Goal: Transaction & Acquisition: Purchase product/service

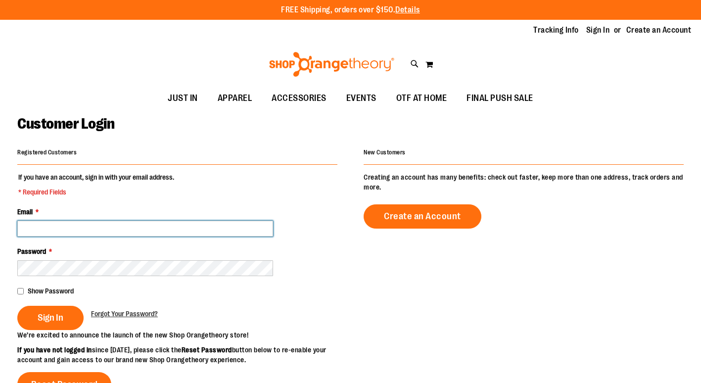
type input "**********"
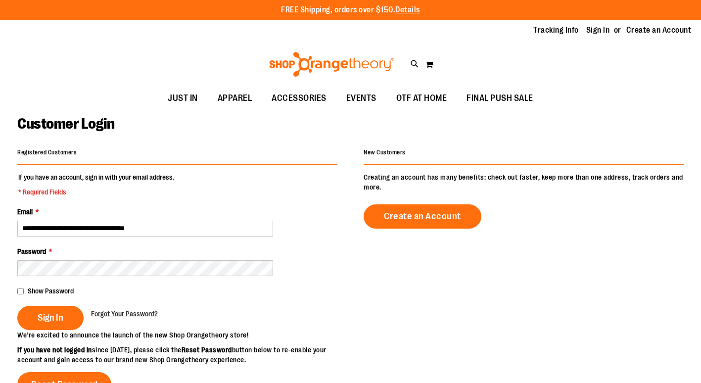
click at [59, 302] on fieldset "**********" at bounding box center [177, 251] width 320 height 158
type input "**********"
click at [57, 316] on span "Sign In" at bounding box center [51, 317] width 26 height 11
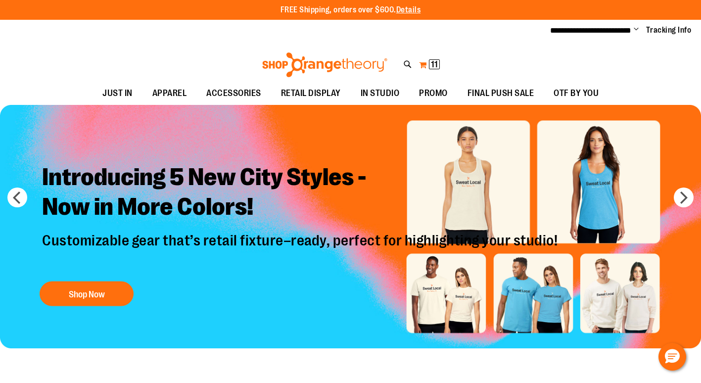
type input "**********"
drag, startPoint x: 428, startPoint y: 63, endPoint x: 454, endPoint y: 59, distance: 26.5
click at [428, 63] on button "My Cart 11 11 items" at bounding box center [430, 65] width 22 height 16
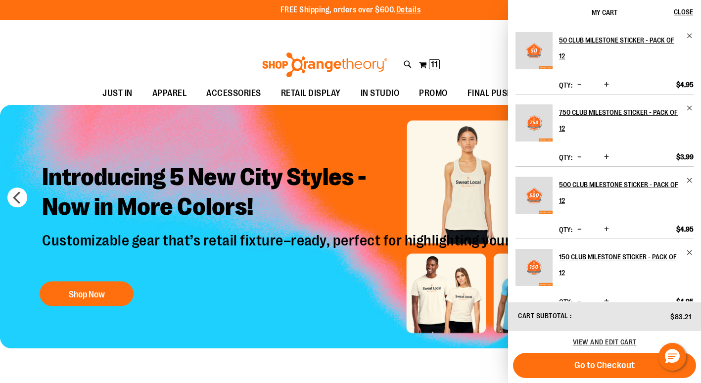
click at [608, 84] on span "Increase product quantity" at bounding box center [606, 85] width 5 height 10
click at [604, 159] on span "Increase product quantity" at bounding box center [606, 157] width 5 height 10
click at [605, 229] on span "Increase product quantity" at bounding box center [606, 229] width 5 height 10
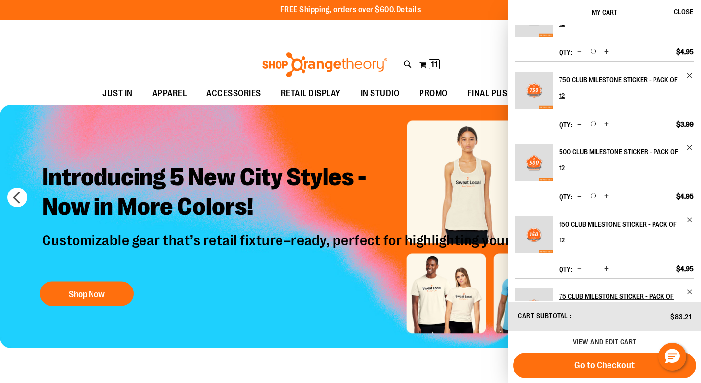
scroll to position [49, 0]
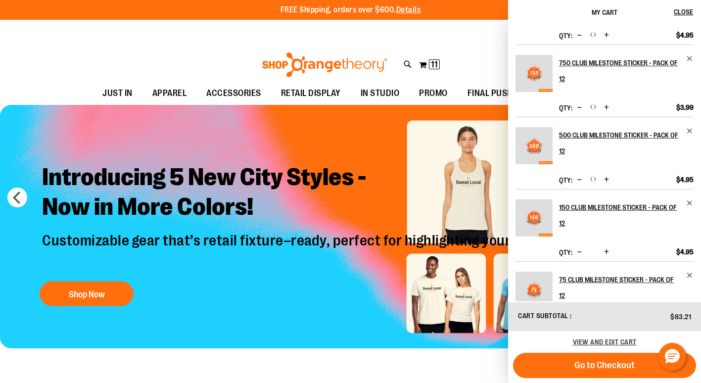
click at [605, 250] on span "Increase product quantity" at bounding box center [606, 252] width 5 height 10
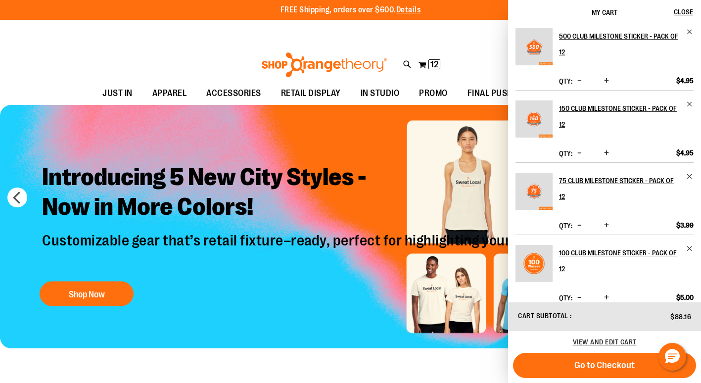
scroll to position [0, 0]
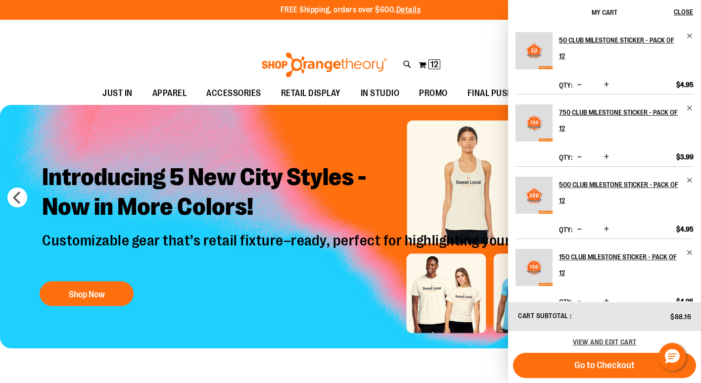
click at [607, 228] on span "Increase product quantity" at bounding box center [606, 229] width 5 height 10
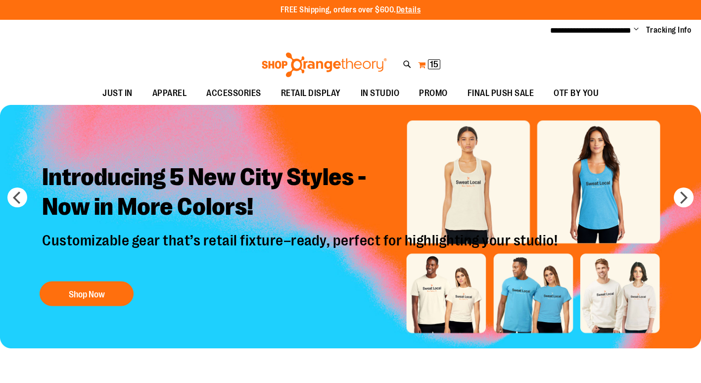
type input "**********"
click at [427, 62] on button "My Cart 15 15 items" at bounding box center [429, 65] width 23 height 16
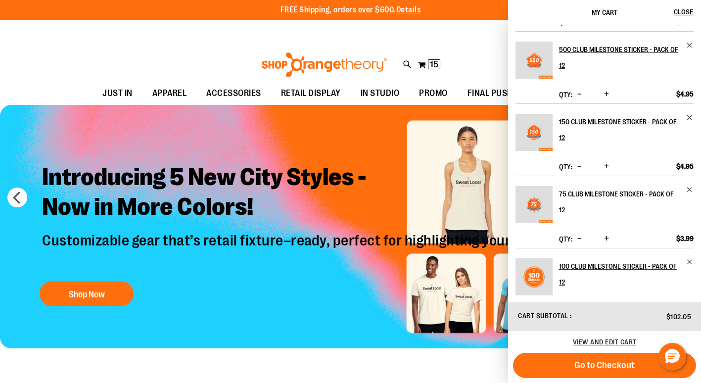
scroll to position [148, 0]
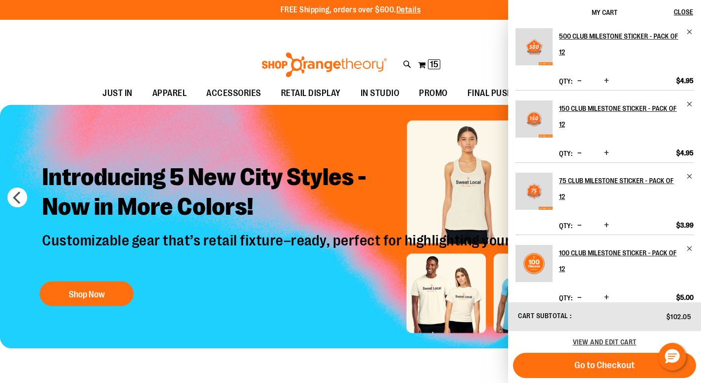
click at [606, 220] on span "Increase product quantity" at bounding box center [606, 225] width 5 height 10
click at [606, 292] on span "Increase product quantity" at bounding box center [606, 297] width 5 height 10
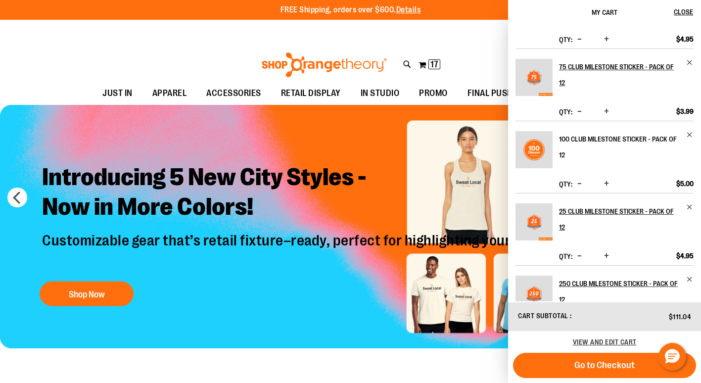
scroll to position [346, 0]
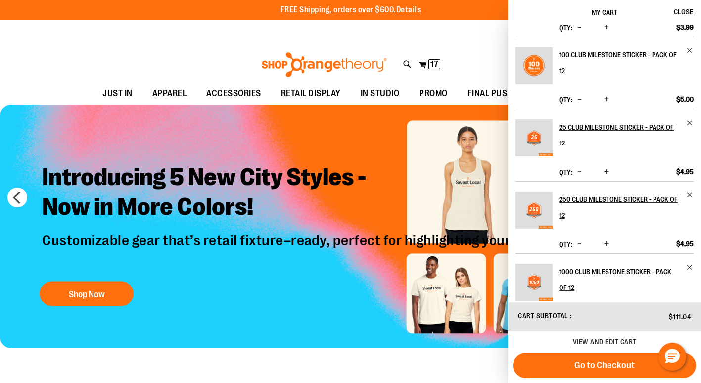
click at [609, 167] on button "Increase product quantity" at bounding box center [607, 172] width 10 height 10
click at [608, 239] on span "Increase product quantity" at bounding box center [606, 244] width 5 height 10
click at [604, 238] on span "Increase product quantity" at bounding box center [606, 243] width 5 height 10
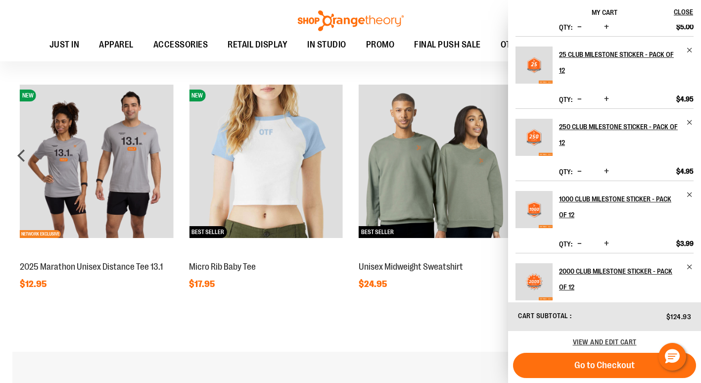
scroll to position [940, 0]
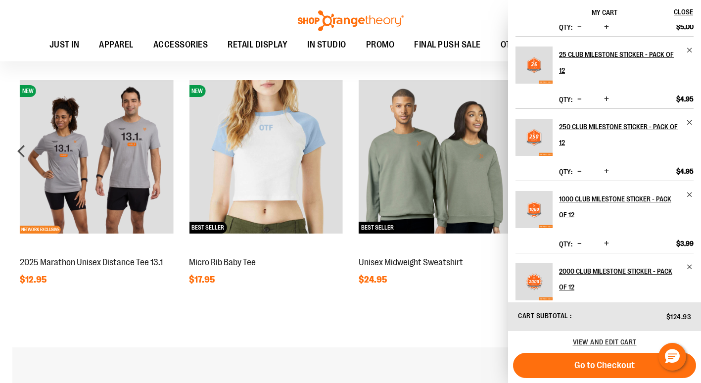
click at [605, 311] on span "Increase product quantity" at bounding box center [606, 316] width 5 height 10
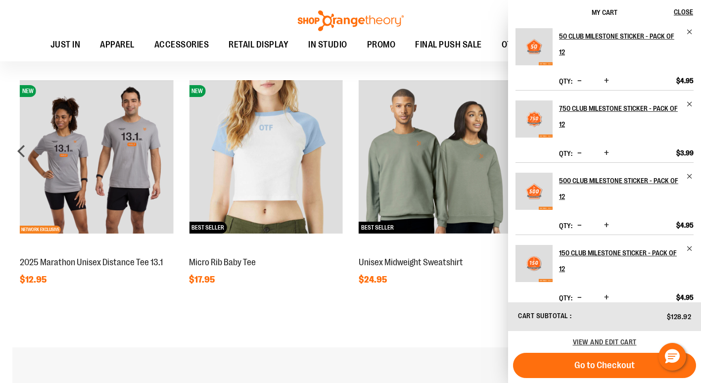
scroll to position [0, 0]
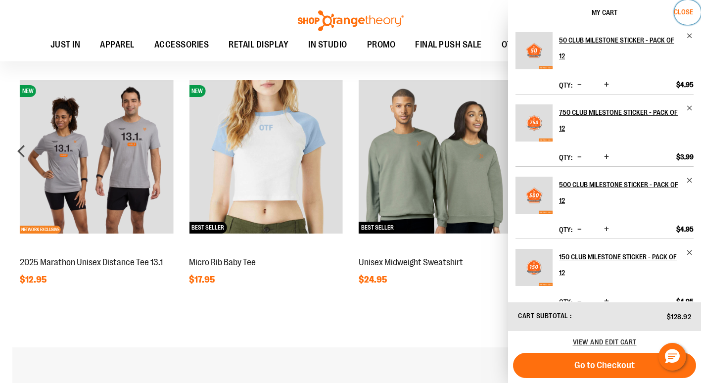
click at [680, 9] on span "Close" at bounding box center [683, 12] width 19 height 8
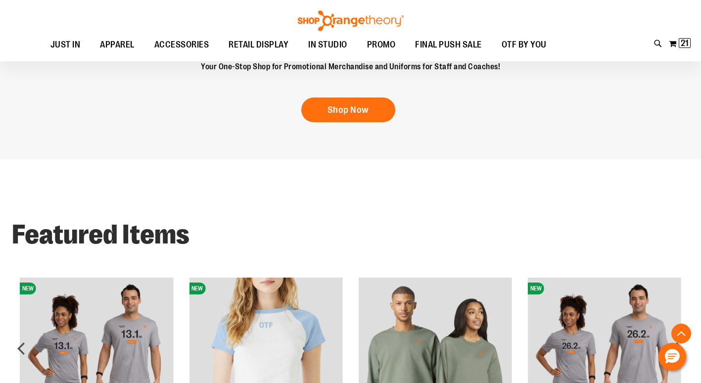
scroll to position [742, 0]
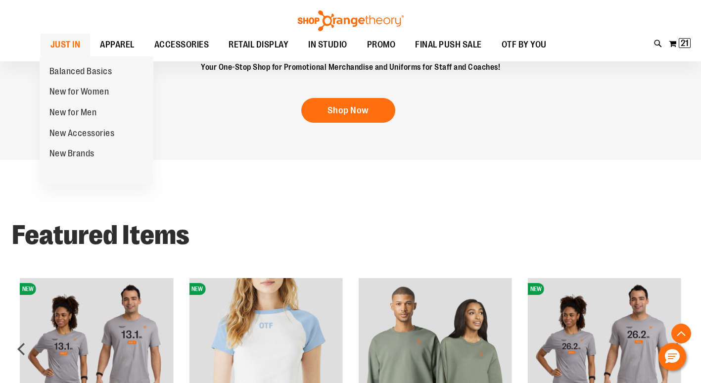
click at [62, 40] on span "JUST IN" at bounding box center [65, 45] width 30 height 22
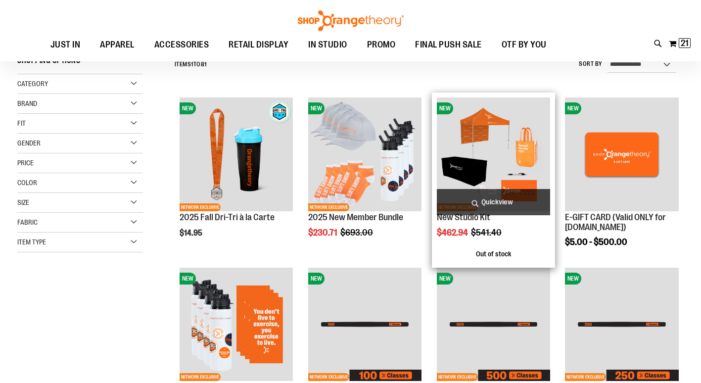
scroll to position [247, 0]
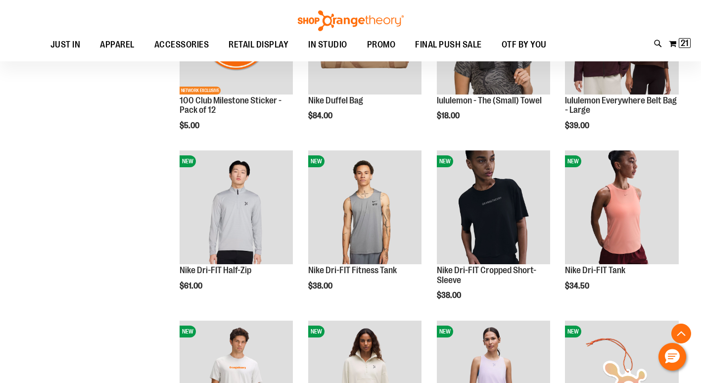
scroll to position [742, 0]
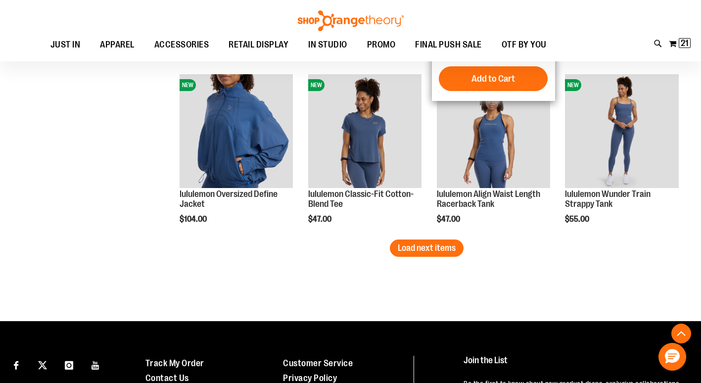
scroll to position [1533, 0]
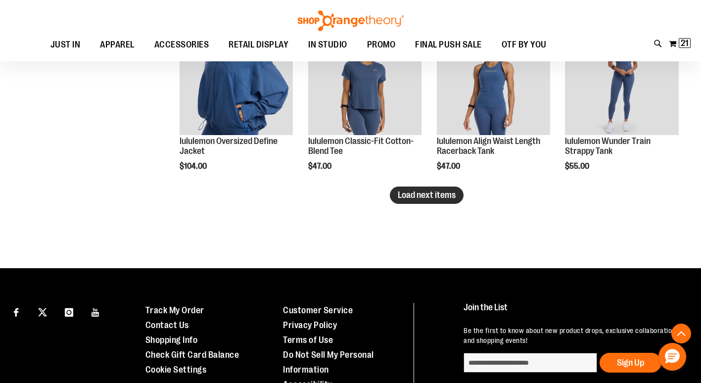
type input "**********"
click at [452, 197] on span "Load next items" at bounding box center [427, 195] width 58 height 10
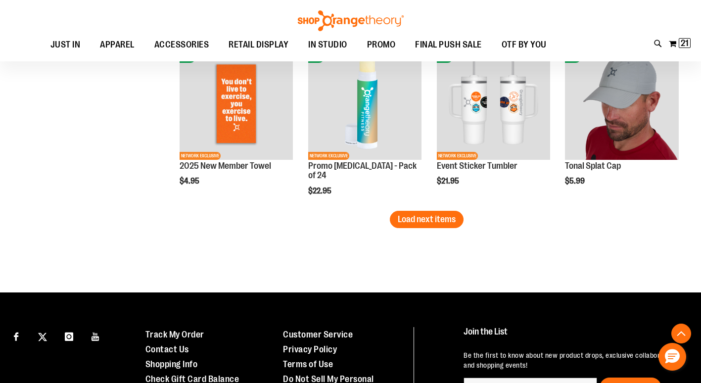
scroll to position [2028, 0]
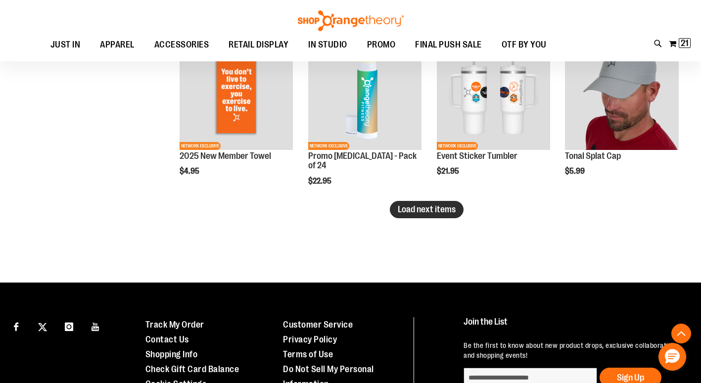
click at [438, 204] on button "Load next items" at bounding box center [427, 209] width 74 height 17
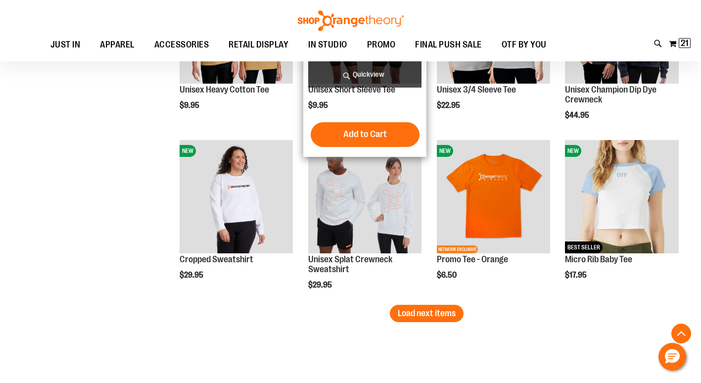
scroll to position [2474, 0]
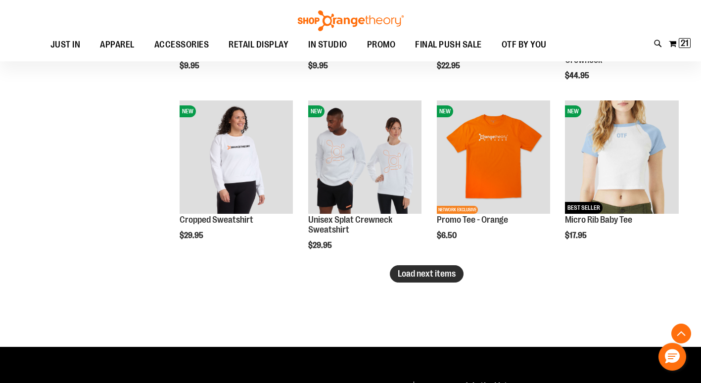
click at [410, 274] on span "Load next items" at bounding box center [427, 274] width 58 height 10
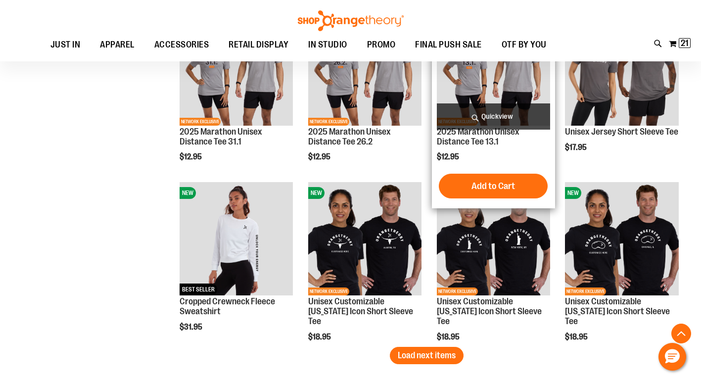
scroll to position [2919, 0]
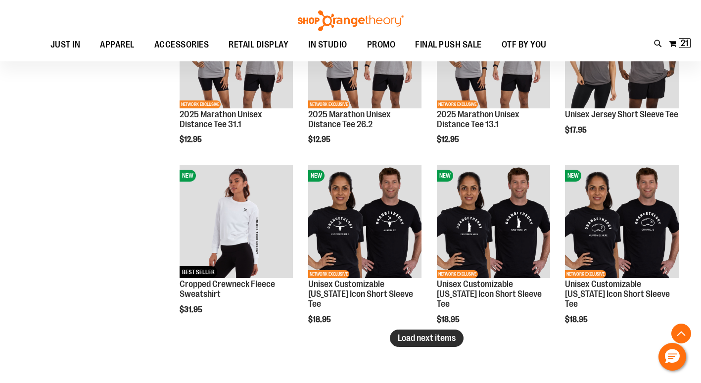
click at [432, 337] on span "Load next items" at bounding box center [427, 338] width 58 height 10
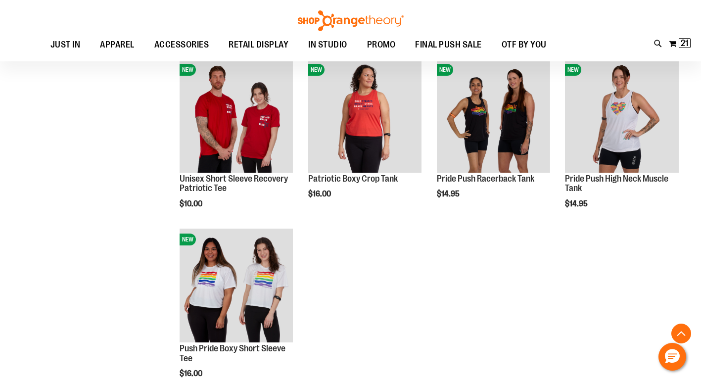
scroll to position [3166, 0]
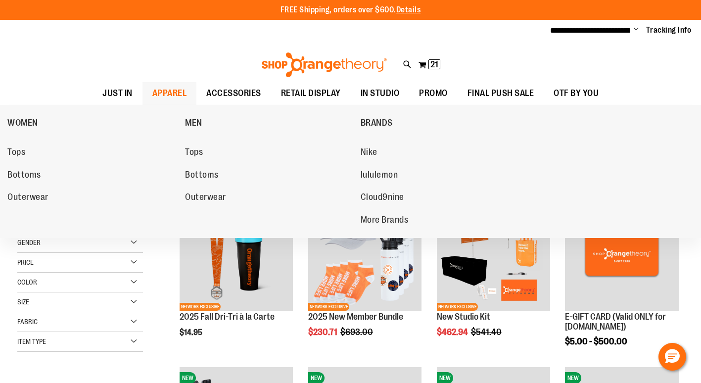
click at [175, 88] on span "APPAREL" at bounding box center [169, 93] width 35 height 22
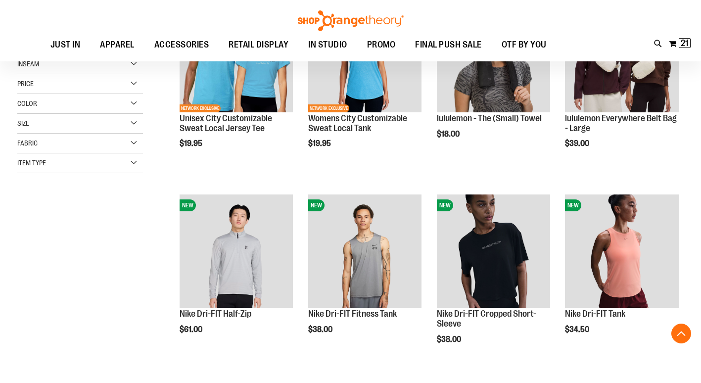
scroll to position [346, 0]
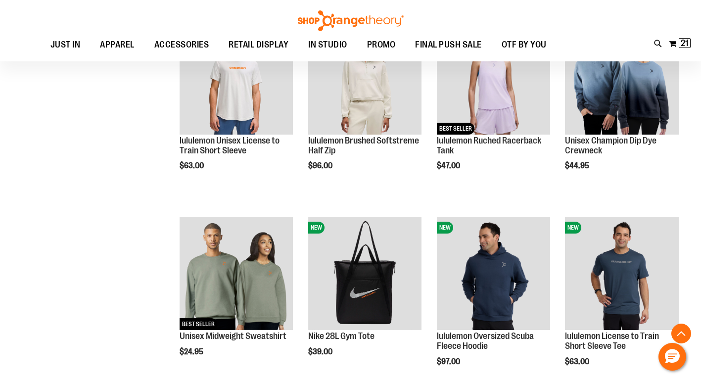
scroll to position [544, 0]
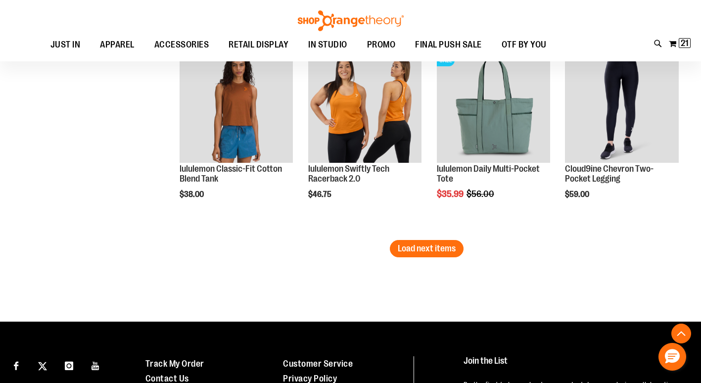
scroll to position [1731, 0]
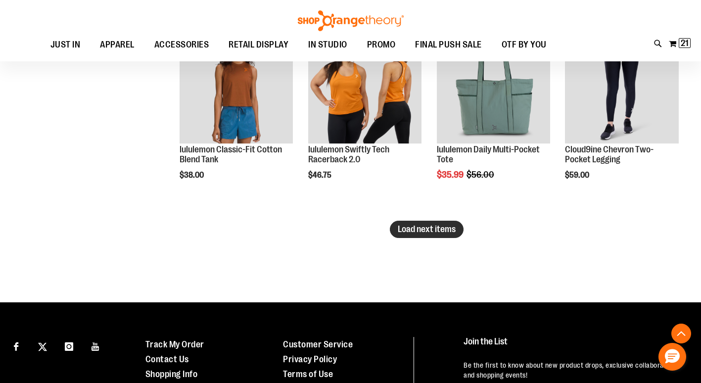
type input "**********"
click at [434, 229] on span "Load next items" at bounding box center [427, 229] width 58 height 10
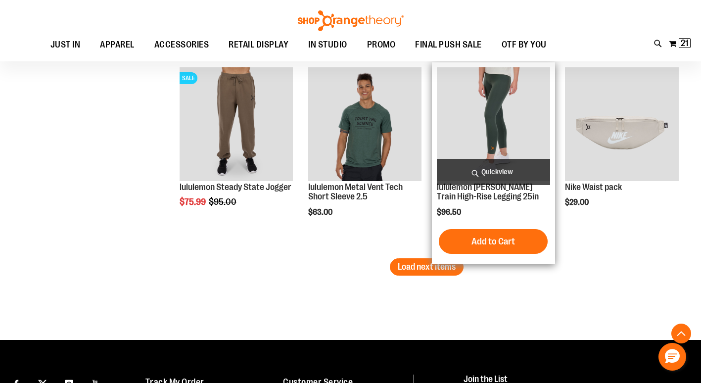
scroll to position [2375, 0]
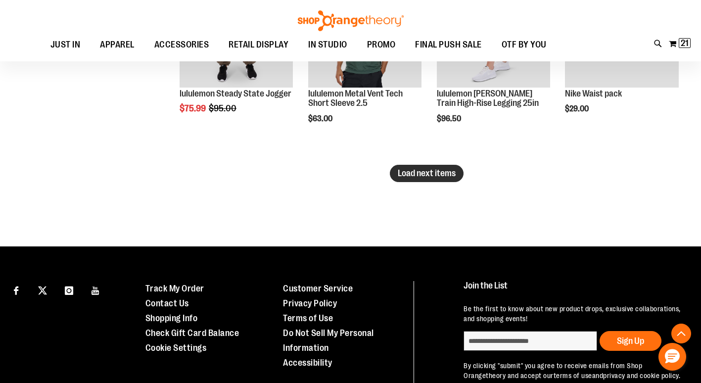
click at [450, 174] on span "Load next items" at bounding box center [427, 173] width 58 height 10
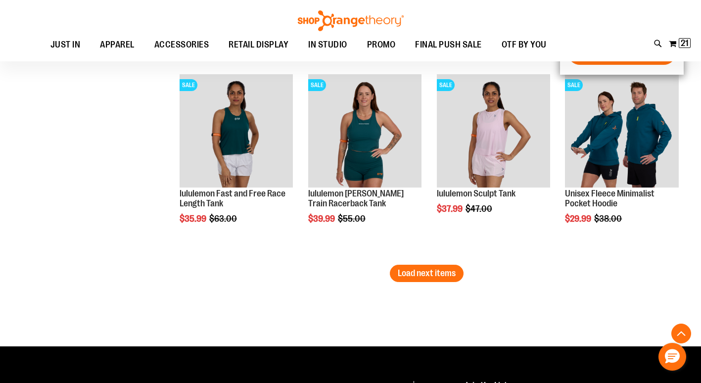
scroll to position [2869, 0]
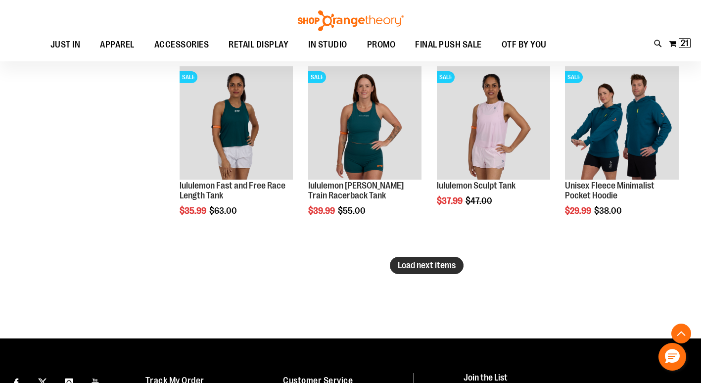
click at [443, 263] on span "Load next items" at bounding box center [427, 265] width 58 height 10
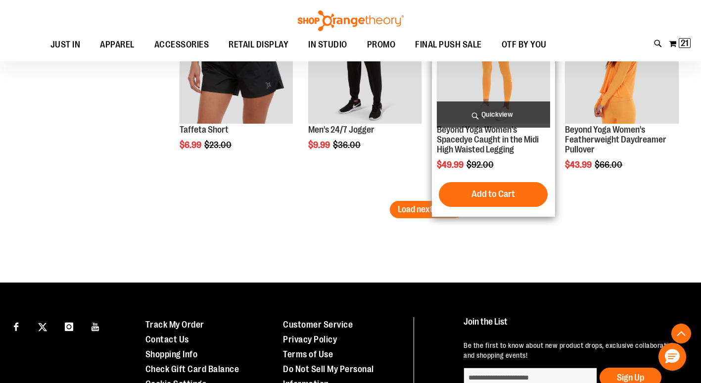
scroll to position [3513, 0]
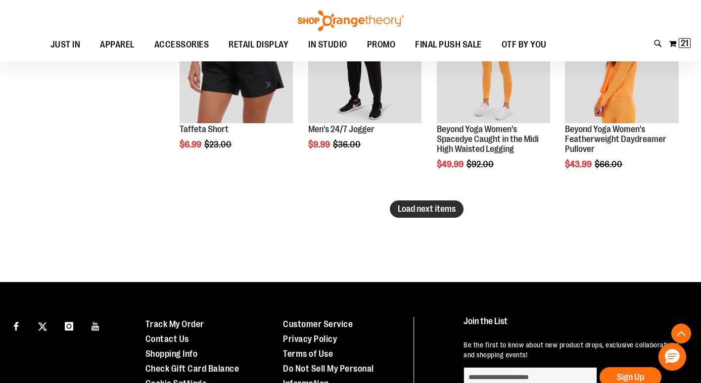
click at [445, 211] on span "Load next items" at bounding box center [427, 209] width 58 height 10
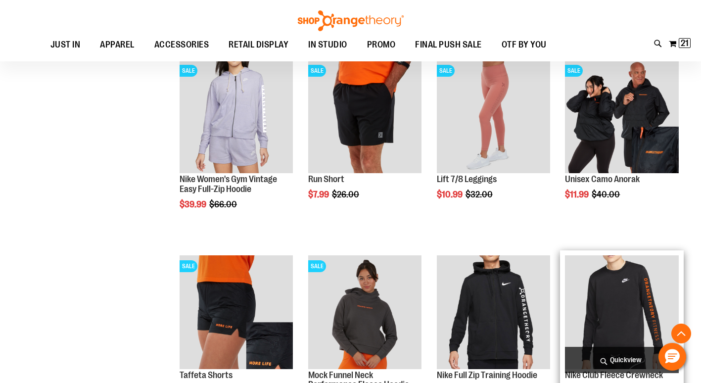
scroll to position [3908, 0]
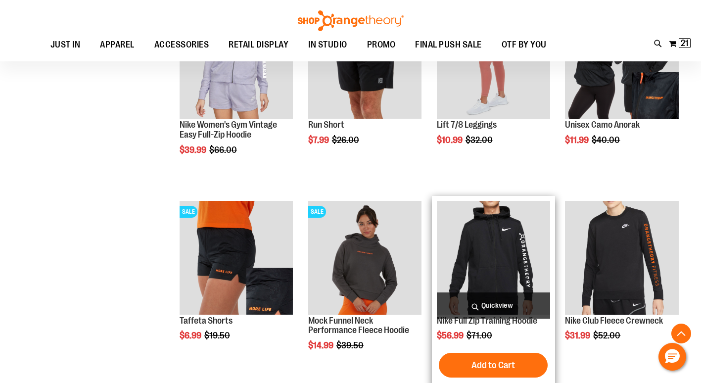
click at [503, 261] on img "product" at bounding box center [493, 257] width 113 height 113
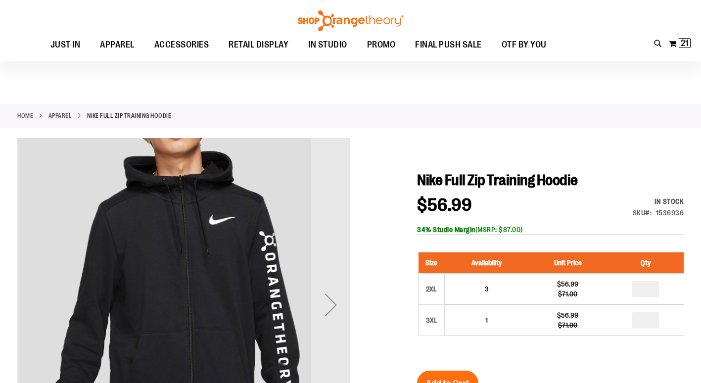
scroll to position [98, 0]
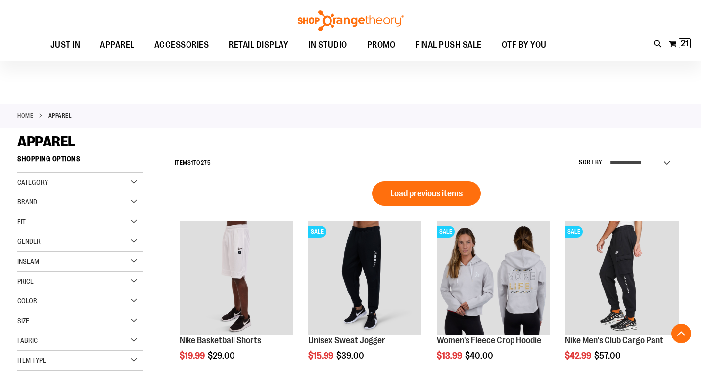
scroll to position [197, 0]
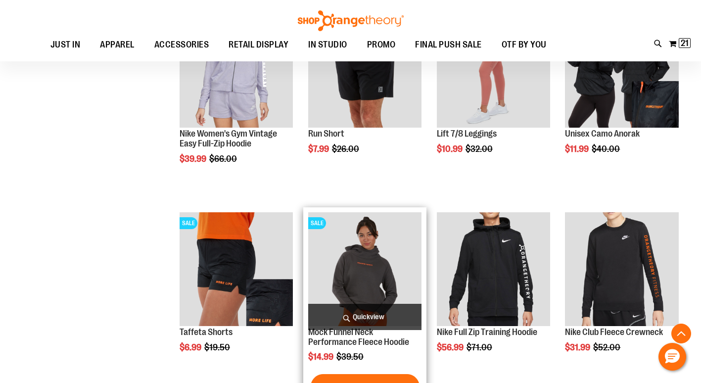
scroll to position [395, 0]
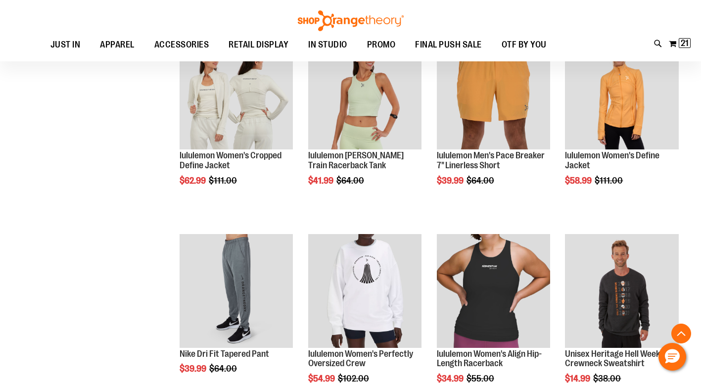
scroll to position [791, 0]
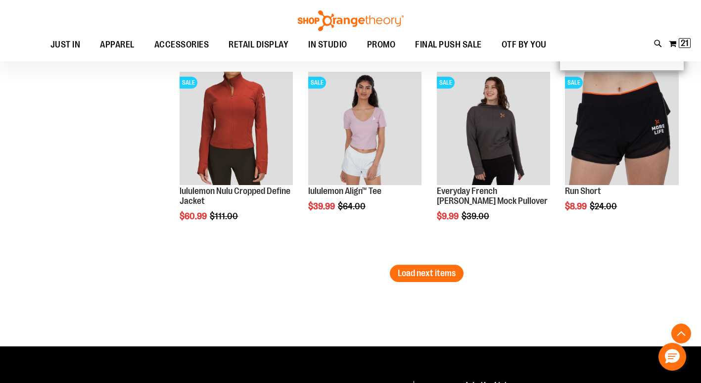
scroll to position [1781, 0]
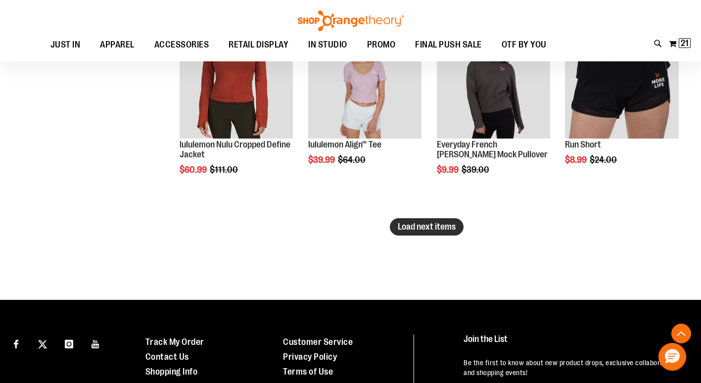
type input "**********"
click at [438, 227] on span "Load next items" at bounding box center [427, 227] width 58 height 10
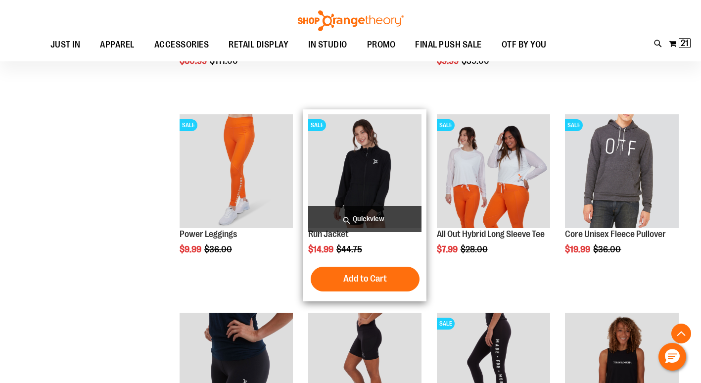
scroll to position [1880, 0]
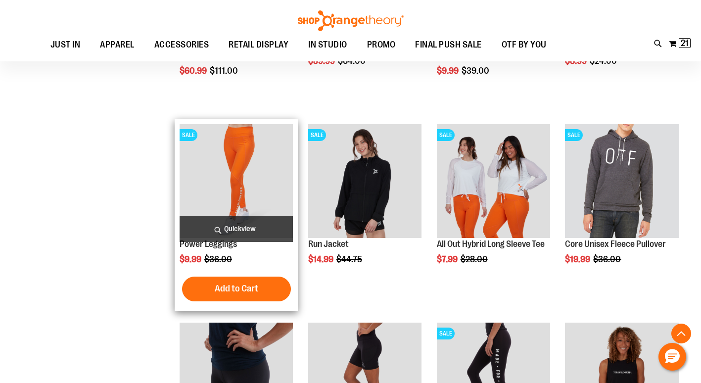
click at [244, 197] on img "product" at bounding box center [236, 180] width 113 height 113
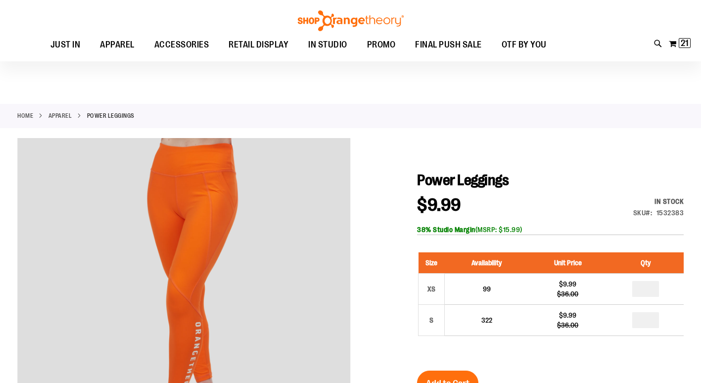
scroll to position [98, 0]
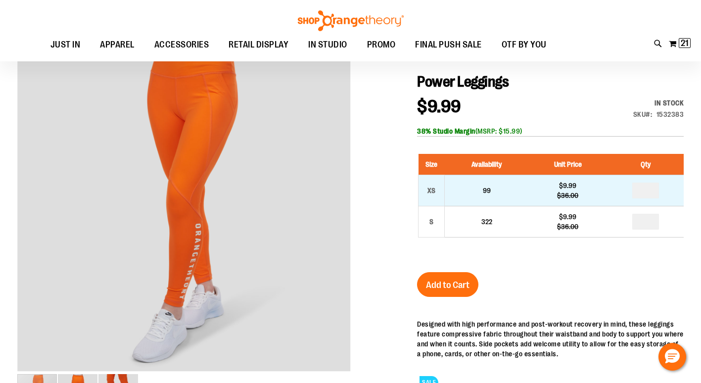
type input "**********"
click at [650, 192] on input "number" at bounding box center [645, 191] width 27 height 16
type input "*"
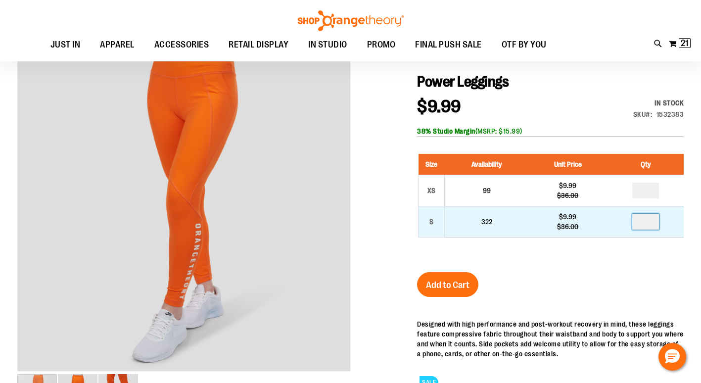
click at [653, 223] on input "*" at bounding box center [645, 222] width 27 height 16
type input "*"
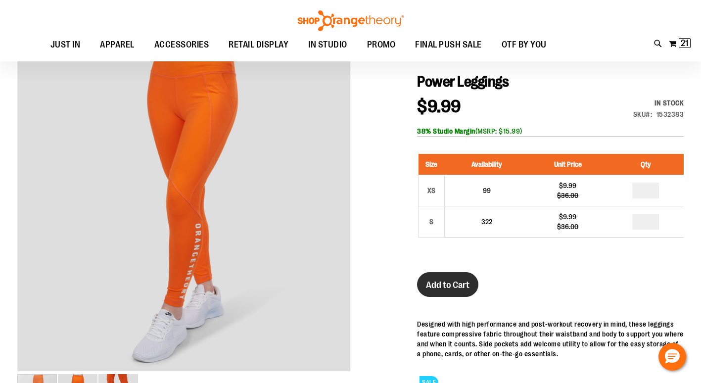
click at [442, 285] on span "Add to Cart" at bounding box center [448, 285] width 44 height 11
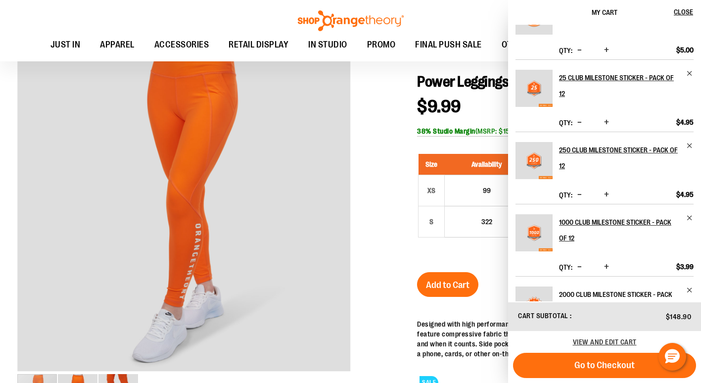
scroll to position [419, 0]
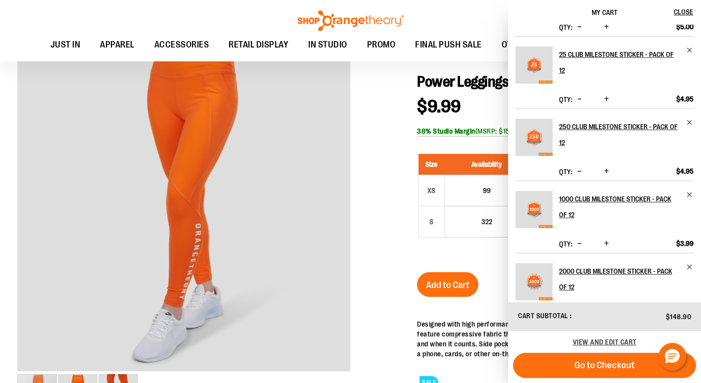
click at [393, 91] on div at bounding box center [350, 281] width 666 height 482
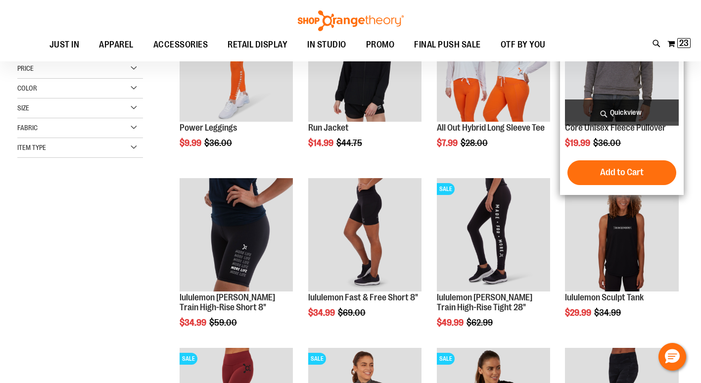
scroll to position [114, 0]
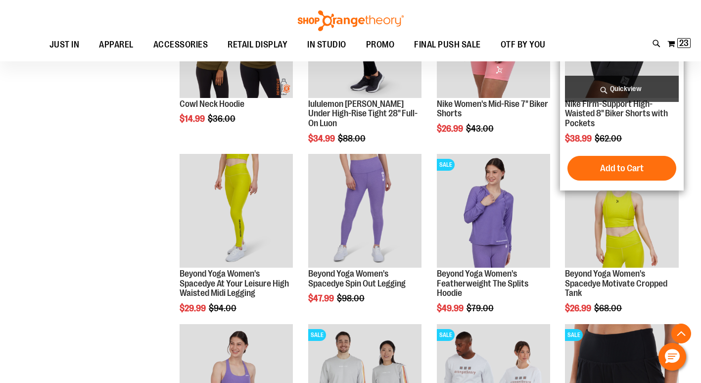
scroll to position [757, 0]
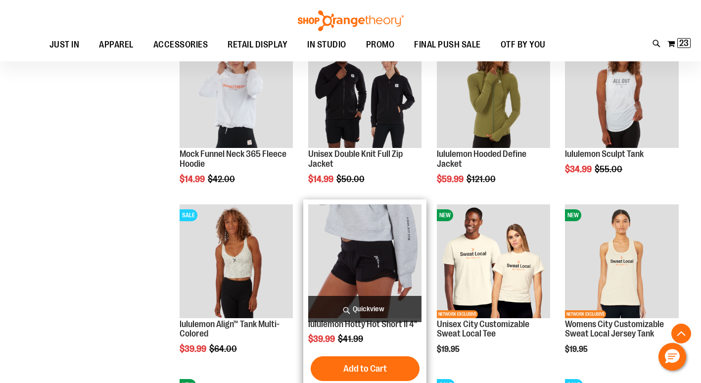
scroll to position [1202, 0]
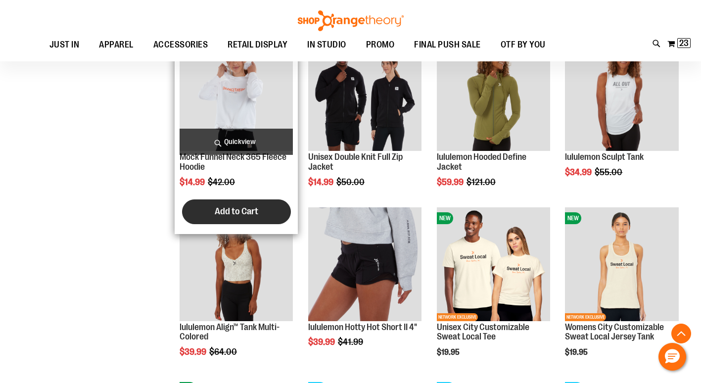
type input "**********"
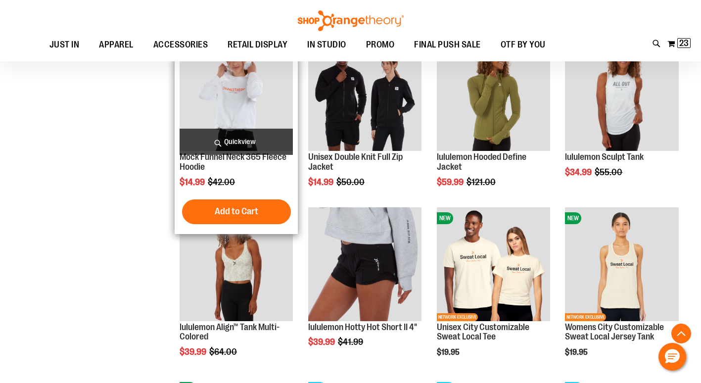
click at [235, 205] on button "Add to Cart" at bounding box center [236, 211] width 109 height 25
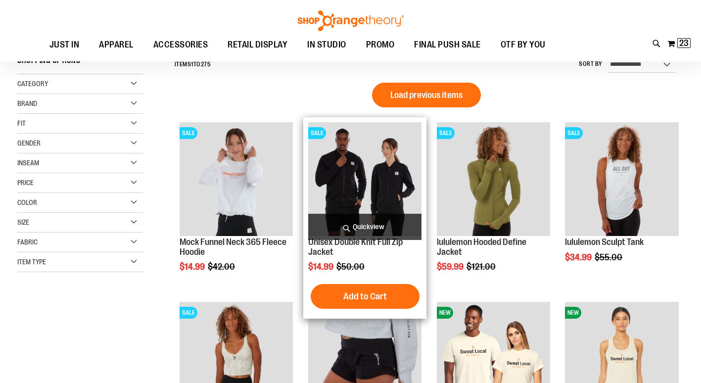
scroll to position [148, 0]
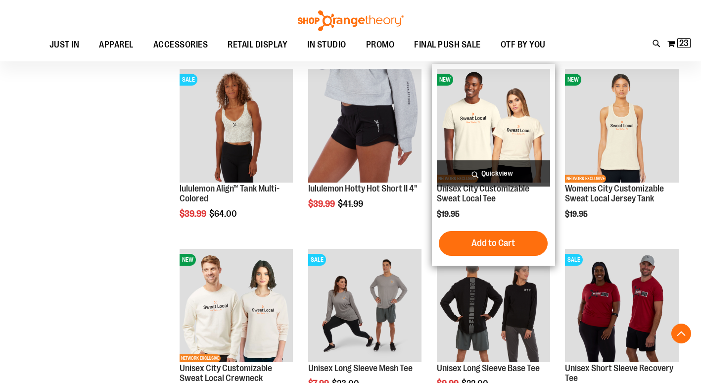
scroll to position [296, 0]
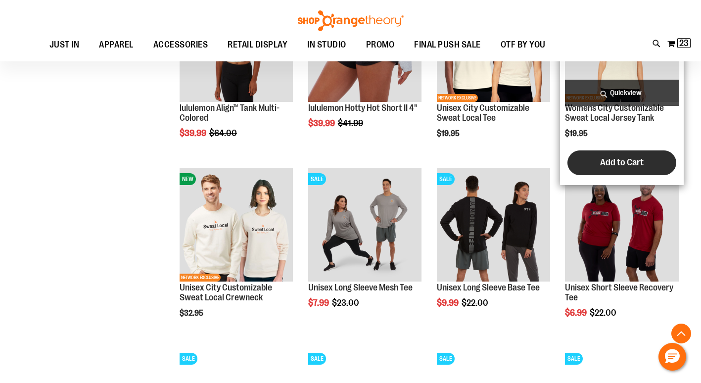
scroll to position [445, 0]
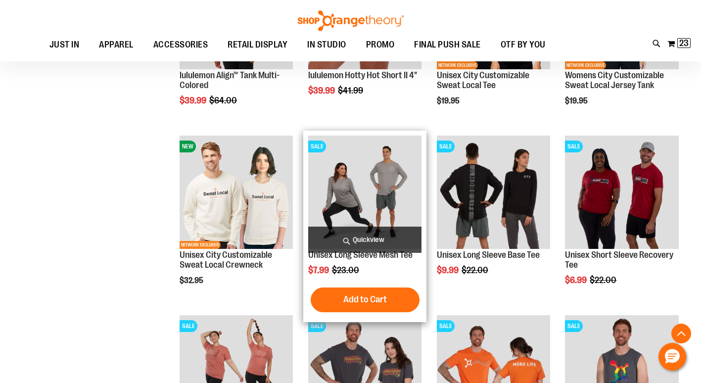
type input "**********"
click at [371, 200] on img "product" at bounding box center [364, 192] width 113 height 113
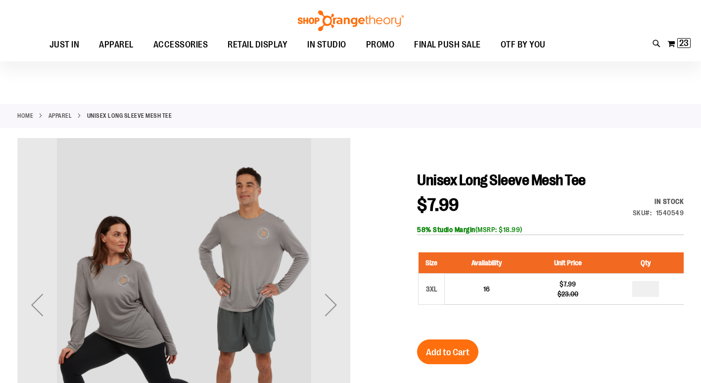
scroll to position [49, 0]
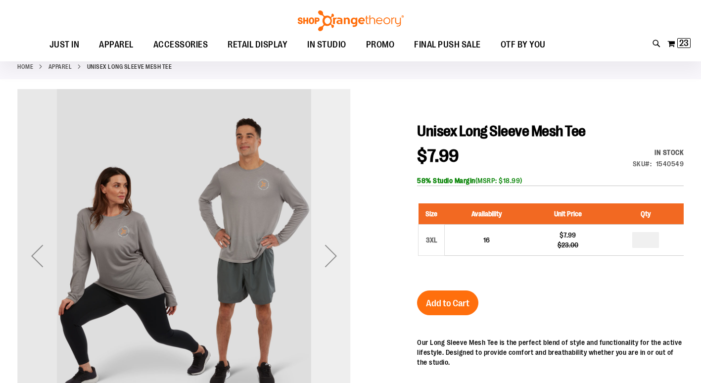
type input "**********"
click at [332, 249] on div "Next" at bounding box center [331, 256] width 40 height 40
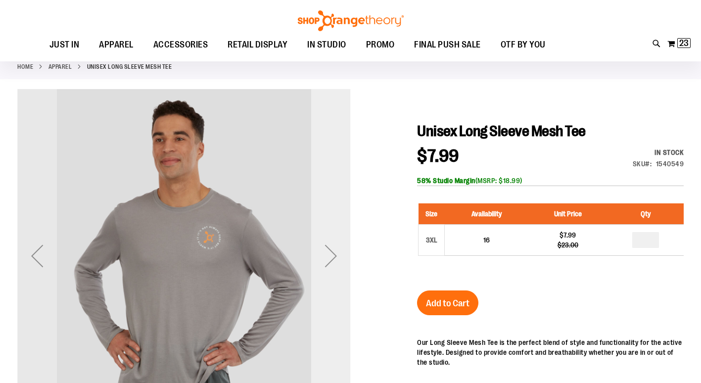
click at [330, 252] on div "Next" at bounding box center [331, 256] width 40 height 40
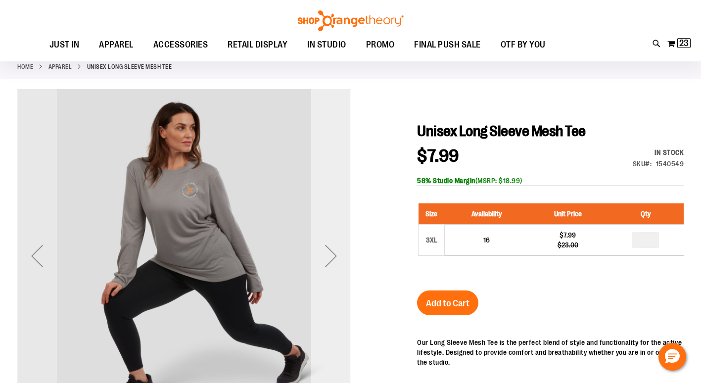
click at [330, 252] on div "Next" at bounding box center [331, 256] width 40 height 40
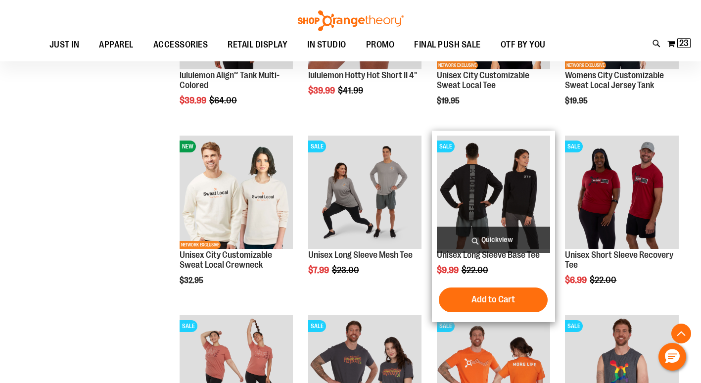
scroll to position [316, 0]
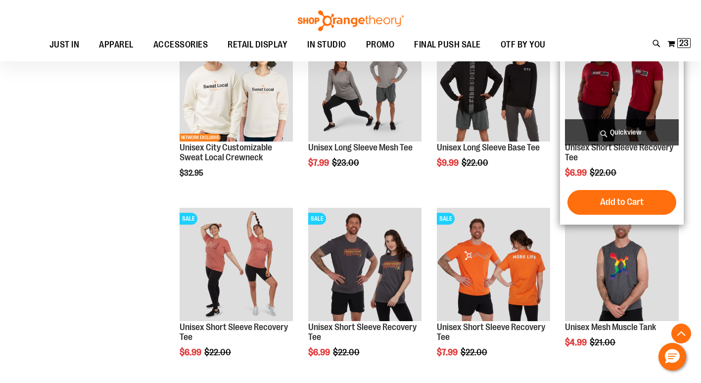
scroll to position [465, 0]
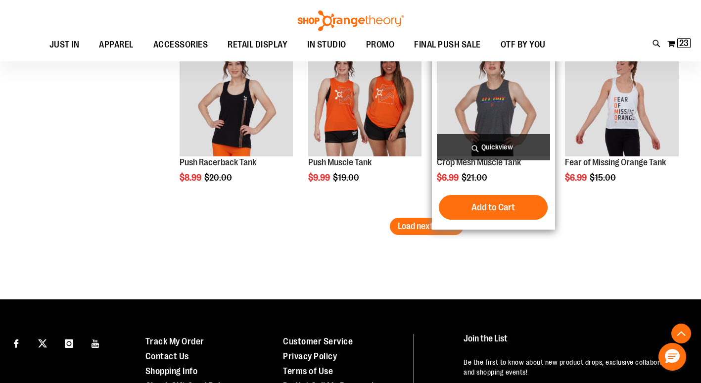
scroll to position [1504, 0]
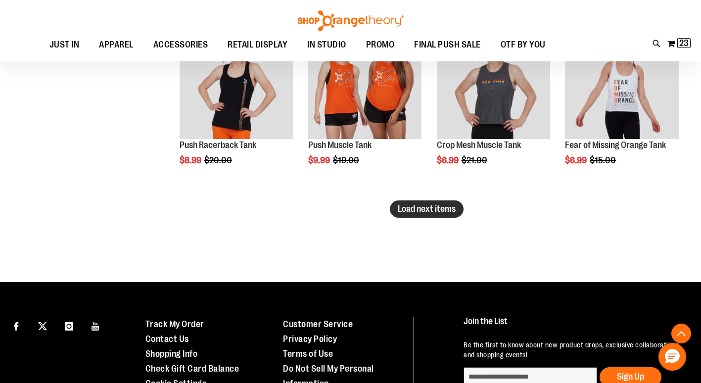
type input "**********"
click at [413, 206] on span "Load next items" at bounding box center [427, 209] width 58 height 10
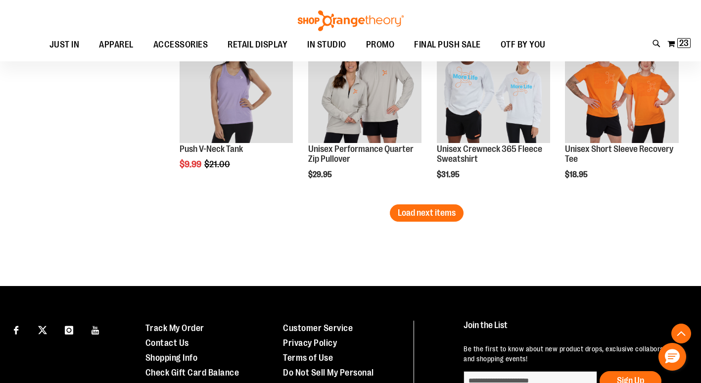
scroll to position [2048, 0]
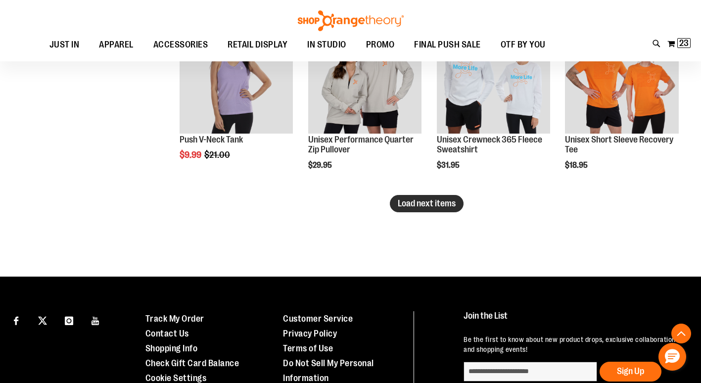
click at [423, 197] on button "Load next items" at bounding box center [427, 203] width 74 height 17
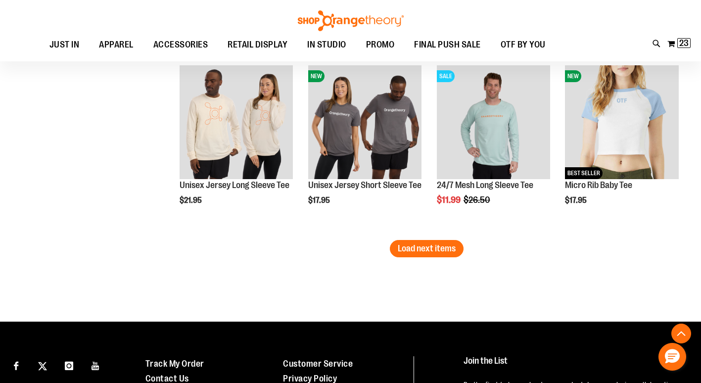
scroll to position [2543, 0]
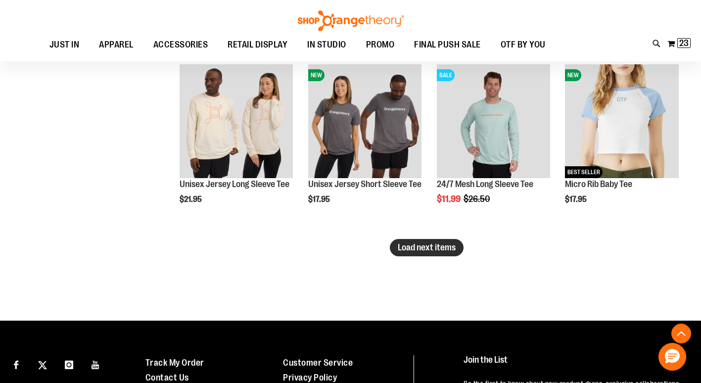
click at [405, 249] on span "Load next items" at bounding box center [427, 247] width 58 height 10
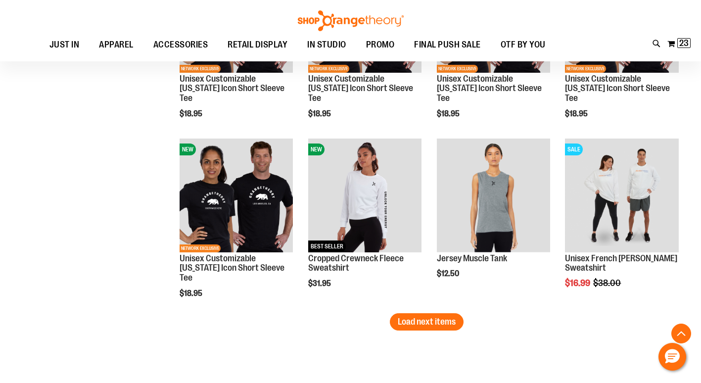
scroll to position [3038, 0]
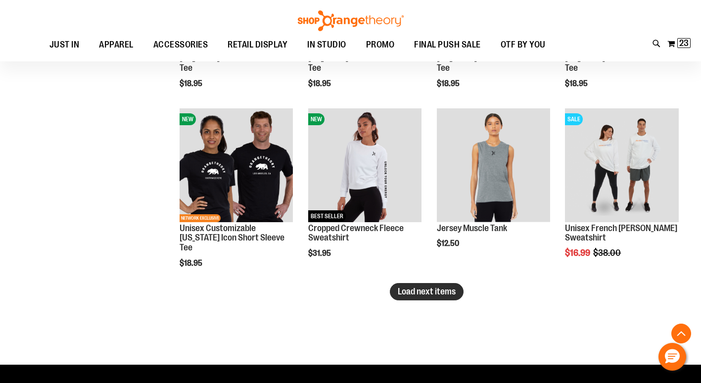
click at [448, 287] on span "Load next items" at bounding box center [427, 291] width 58 height 10
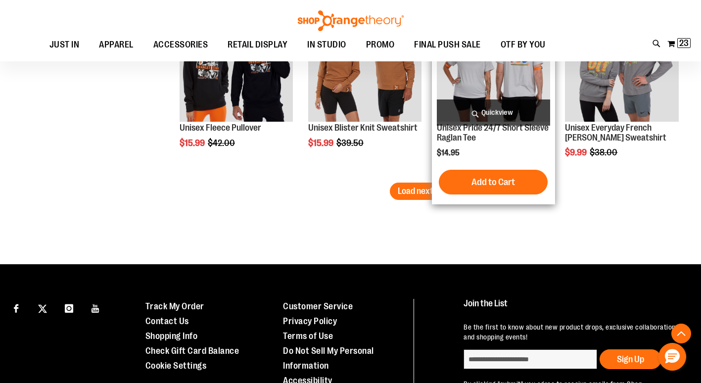
scroll to position [3681, 0]
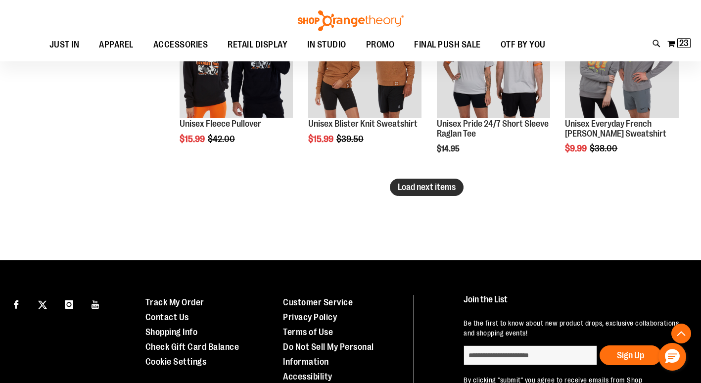
click at [441, 186] on span "Load next items" at bounding box center [427, 187] width 58 height 10
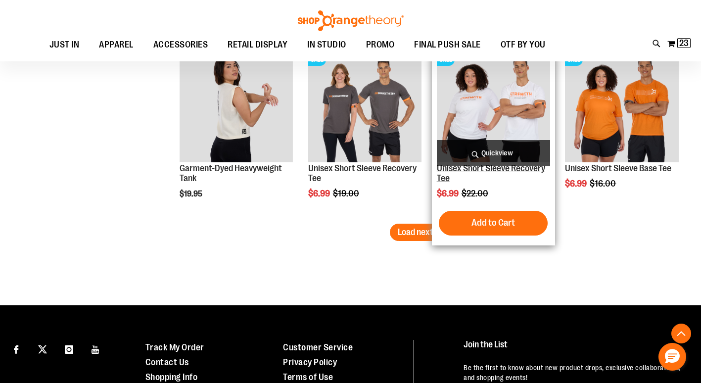
scroll to position [4176, 0]
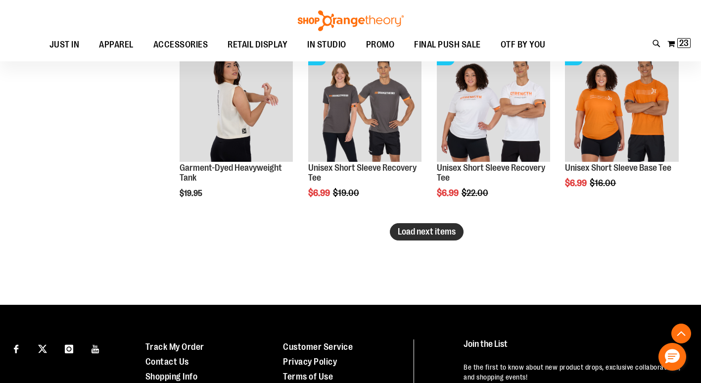
click at [424, 230] on span "Load next items" at bounding box center [427, 232] width 58 height 10
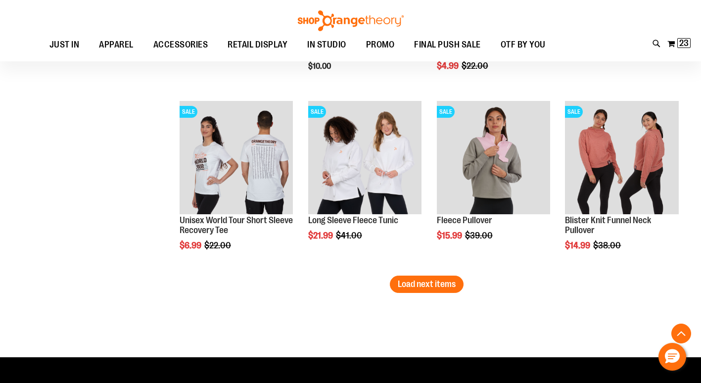
scroll to position [4670, 0]
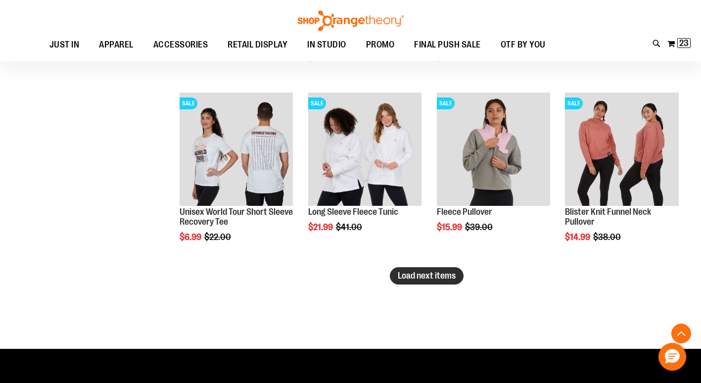
click at [419, 273] on span "Load next items" at bounding box center [427, 276] width 58 height 10
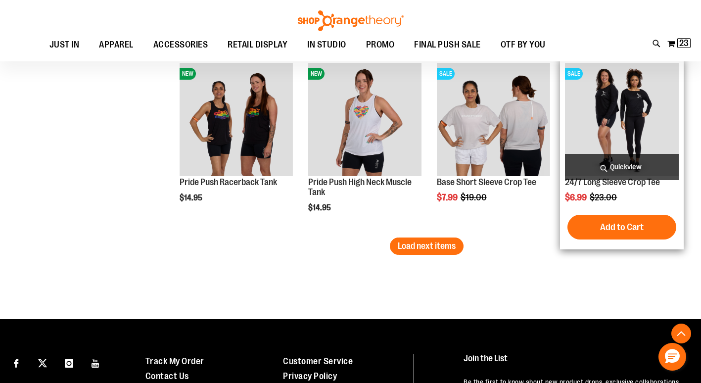
scroll to position [5264, 0]
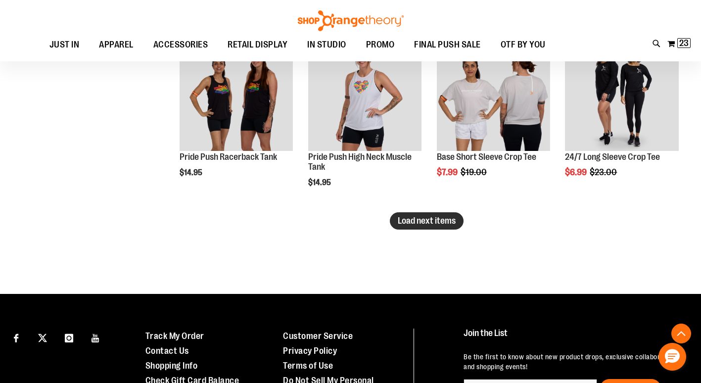
click at [438, 218] on span "Load next items" at bounding box center [427, 221] width 58 height 10
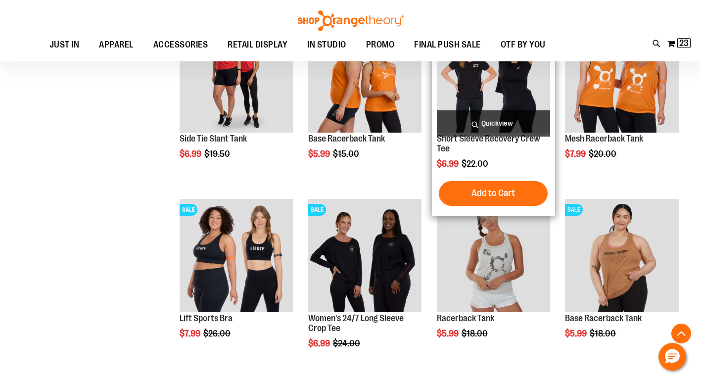
scroll to position [5512, 0]
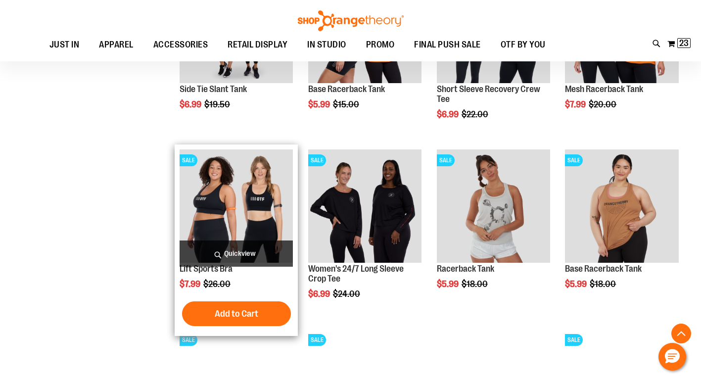
click at [240, 211] on img "product" at bounding box center [236, 205] width 113 height 113
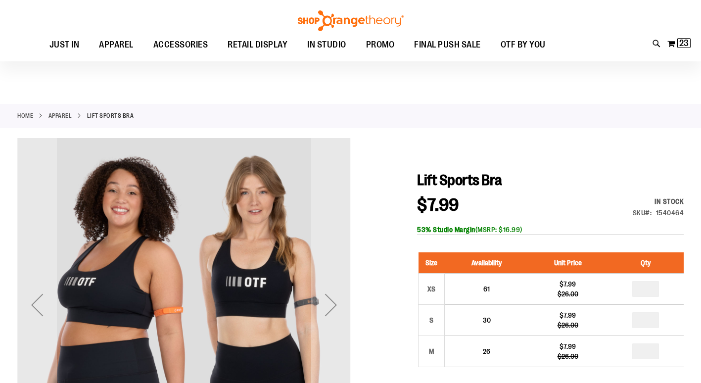
scroll to position [98, 0]
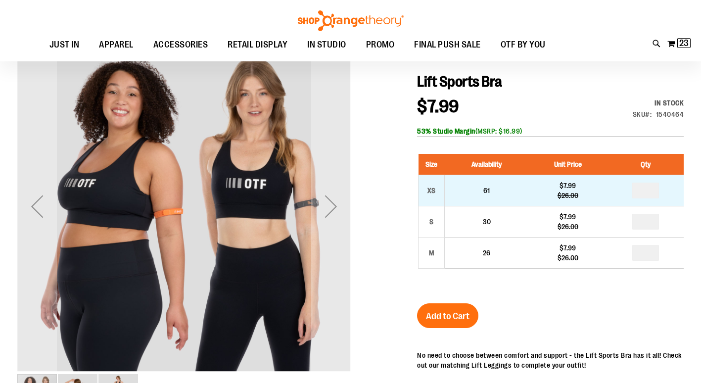
type input "**********"
click at [654, 191] on input "*" at bounding box center [645, 191] width 27 height 16
type input "*"
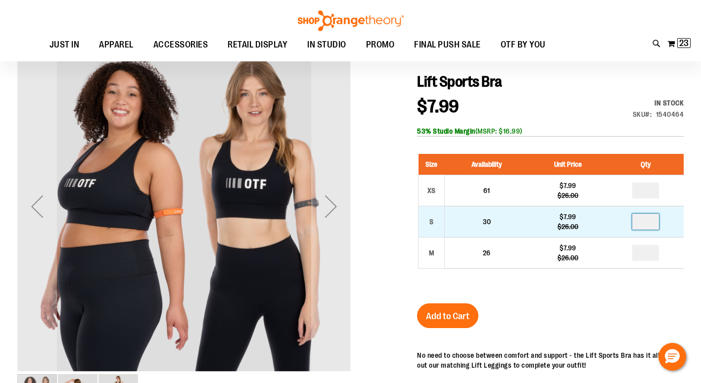
click at [648, 221] on input "number" at bounding box center [645, 222] width 27 height 16
type input "*"
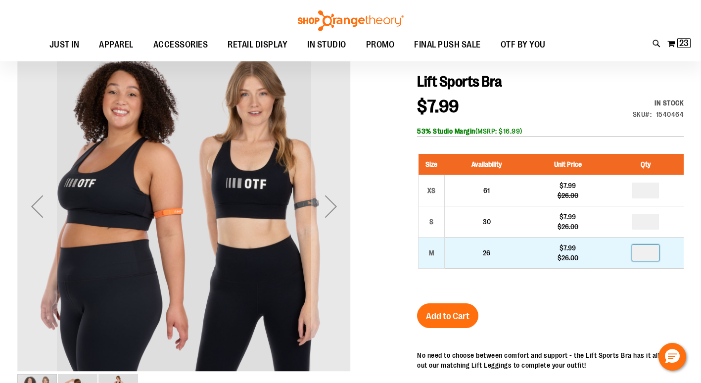
click at [648, 255] on input "number" at bounding box center [645, 253] width 27 height 16
type input "*"
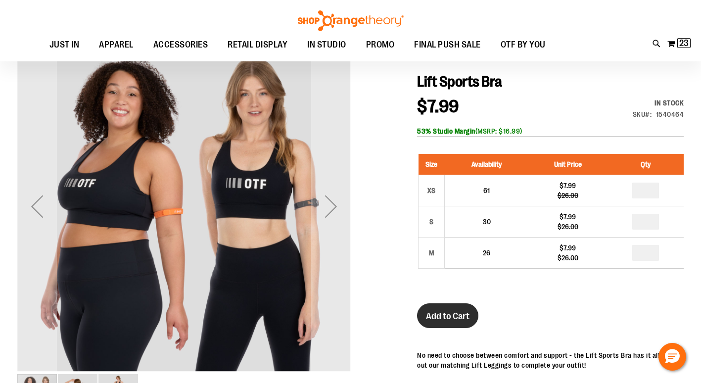
click at [451, 313] on span "Add to Cart" at bounding box center [448, 316] width 44 height 11
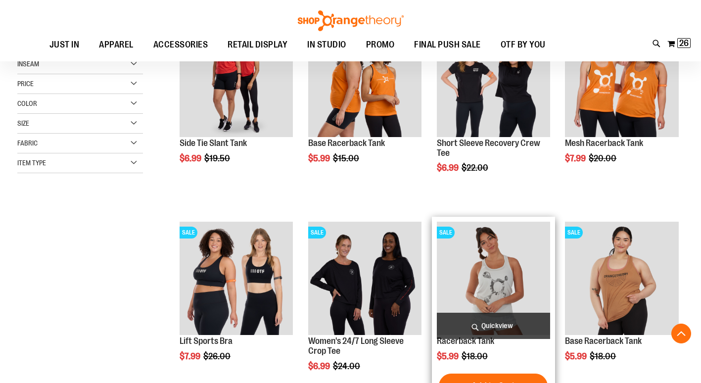
scroll to position [346, 0]
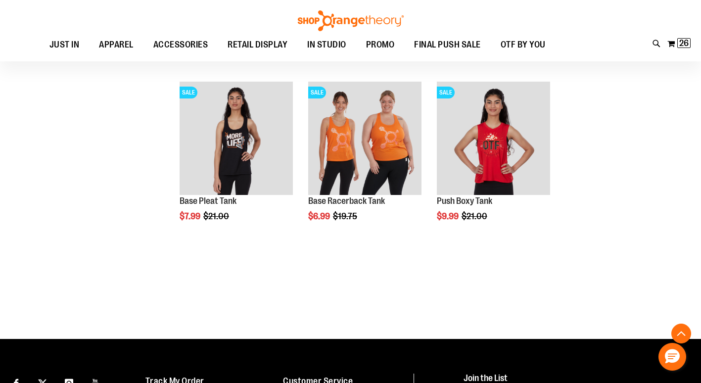
scroll to position [1138, 0]
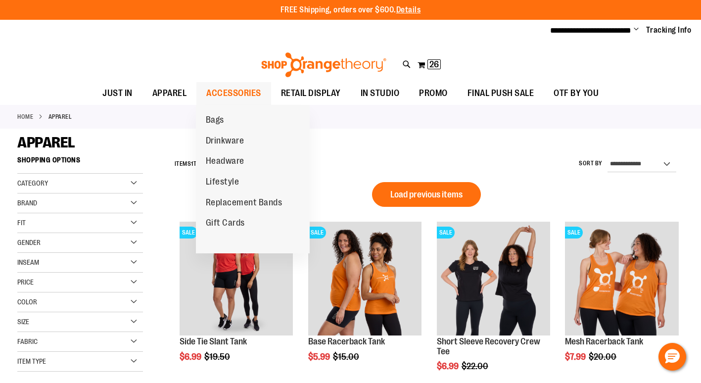
type input "**********"
click at [235, 91] on span "ACCESSORIES" at bounding box center [233, 93] width 55 height 22
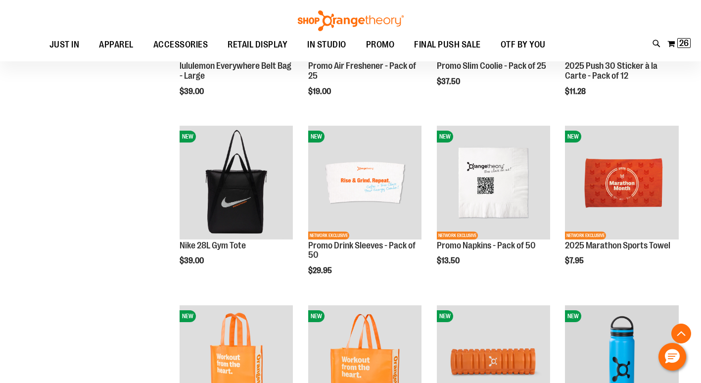
scroll to position [791, 0]
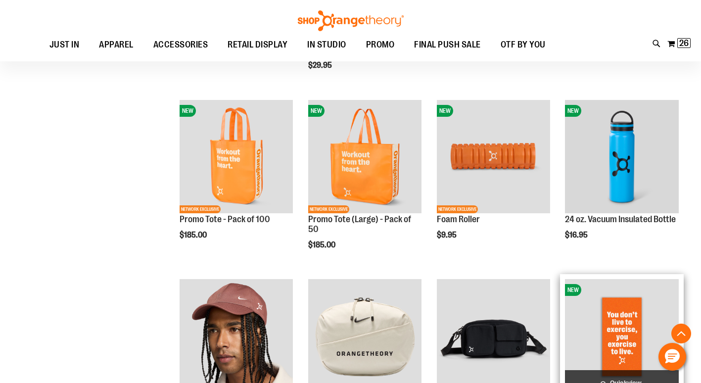
scroll to position [989, 0]
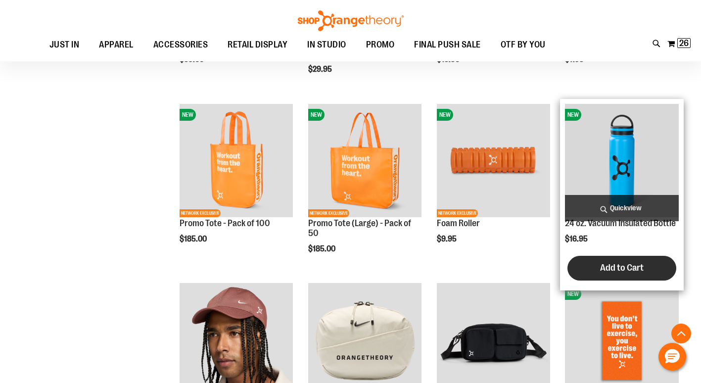
type input "**********"
click at [616, 269] on span "Add to Cart" at bounding box center [622, 267] width 44 height 11
click at [624, 266] on span "Add to Cart" at bounding box center [622, 267] width 44 height 11
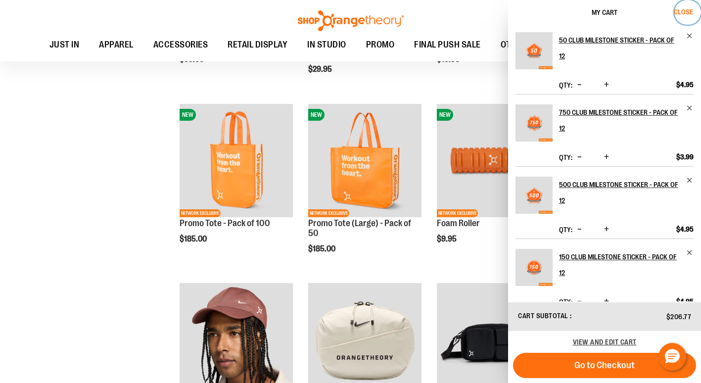
click at [685, 9] on span "Close" at bounding box center [683, 12] width 19 height 8
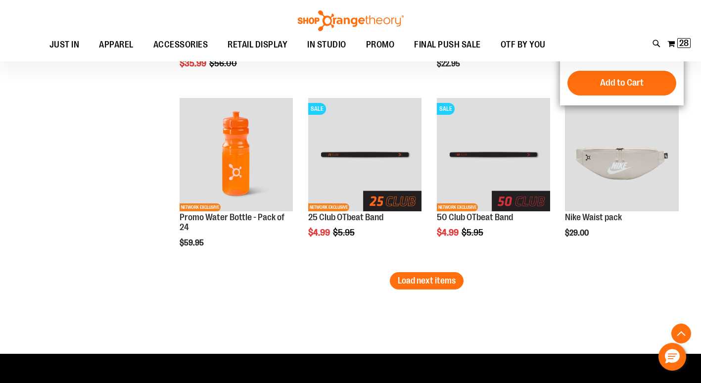
scroll to position [1533, 0]
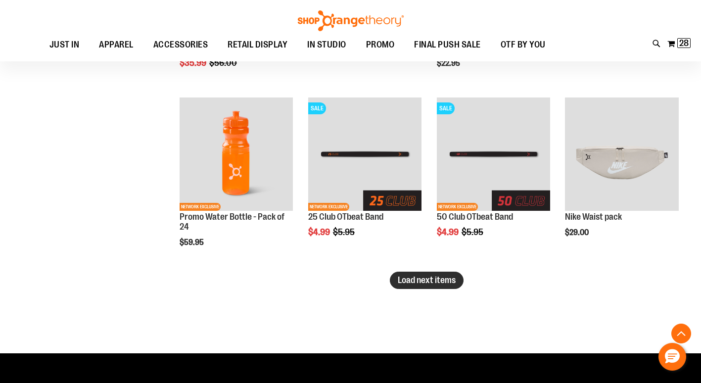
click at [453, 276] on span "Load next items" at bounding box center [427, 280] width 58 height 10
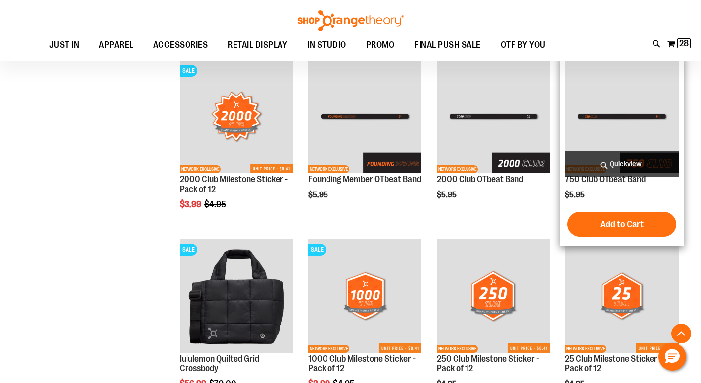
scroll to position [1929, 0]
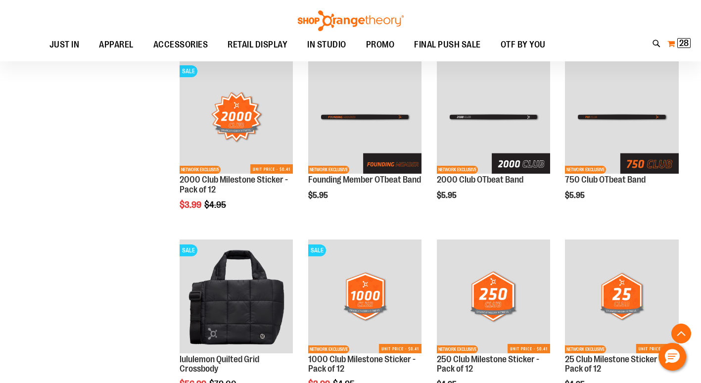
click at [682, 42] on span "28" at bounding box center [683, 43] width 9 height 10
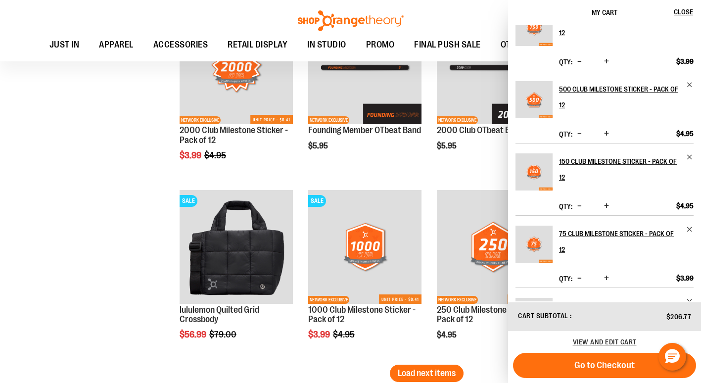
scroll to position [0, 0]
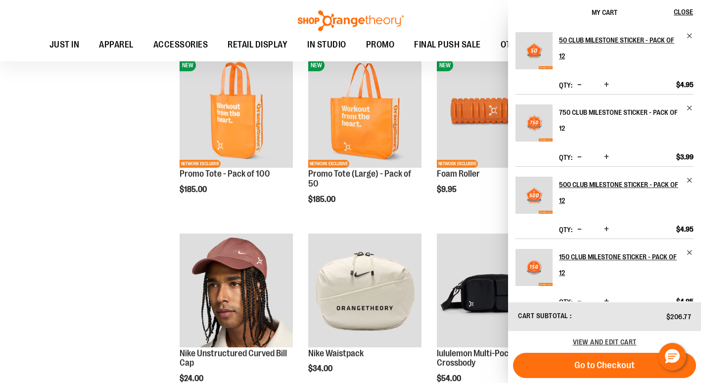
scroll to position [99, 0]
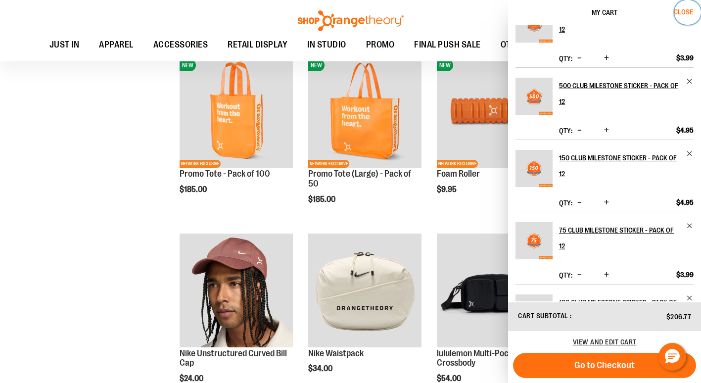
click at [687, 7] on button "Close" at bounding box center [687, 12] width 27 height 25
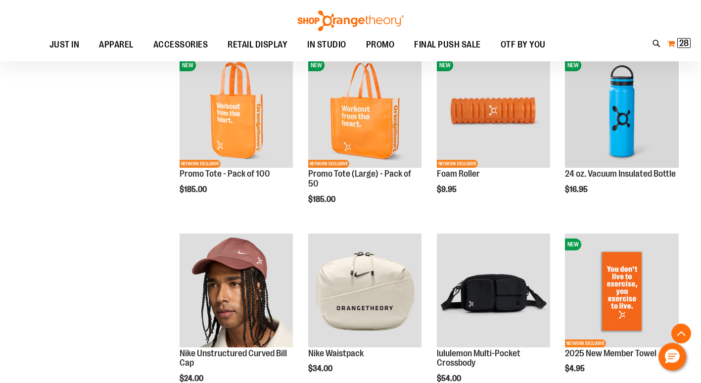
click at [674, 40] on button "My Cart 28 28 items" at bounding box center [679, 44] width 24 height 16
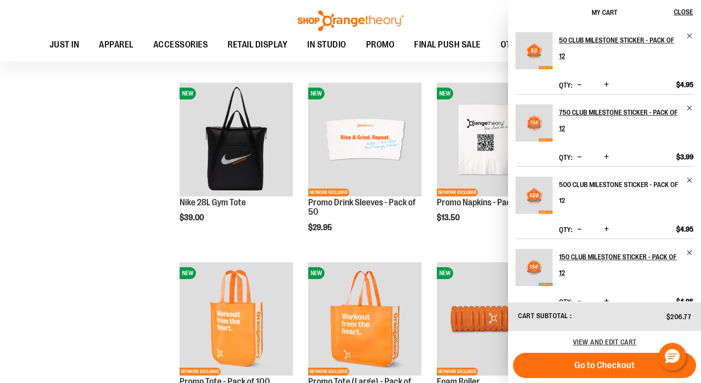
scroll to position [791, 0]
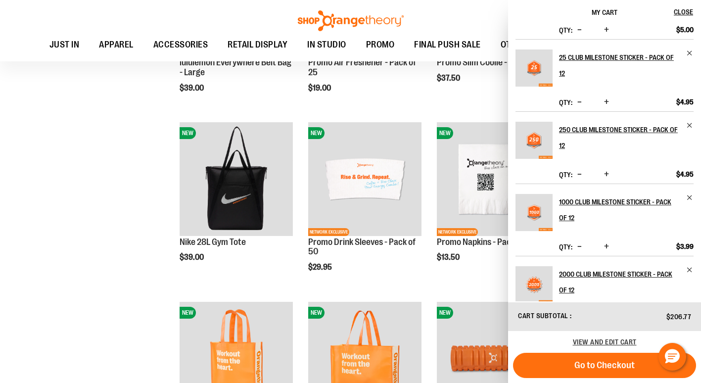
scroll to position [419, 0]
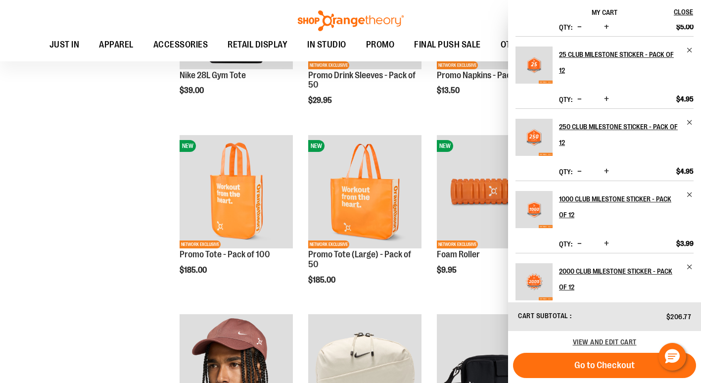
scroll to position [989, 0]
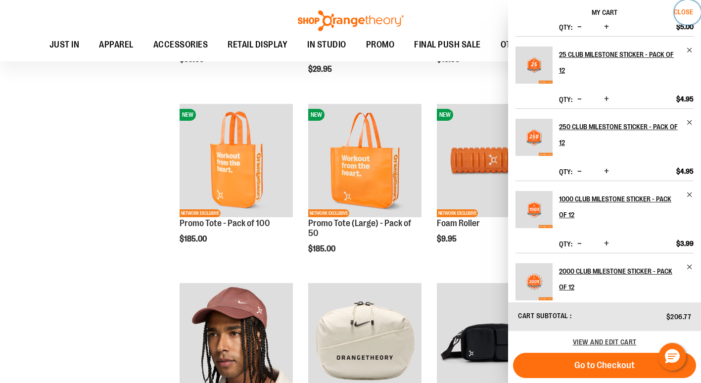
click at [681, 9] on span "Close" at bounding box center [683, 12] width 19 height 8
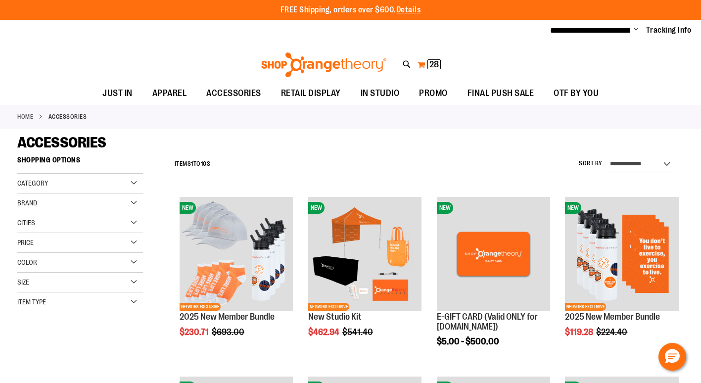
click at [429, 61] on span "28 28 items" at bounding box center [434, 64] width 13 height 10
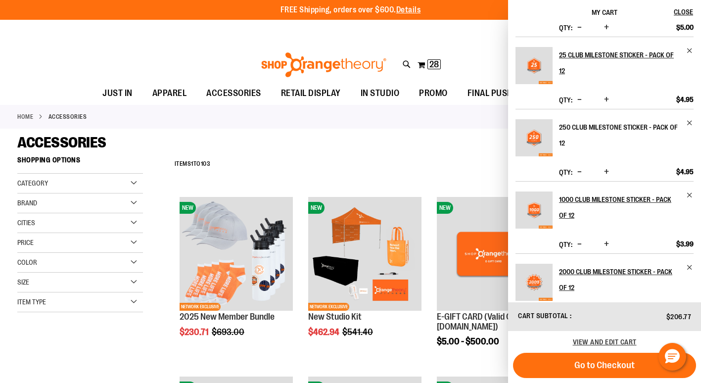
scroll to position [419, 0]
click at [689, 7] on button "Close" at bounding box center [687, 12] width 27 height 25
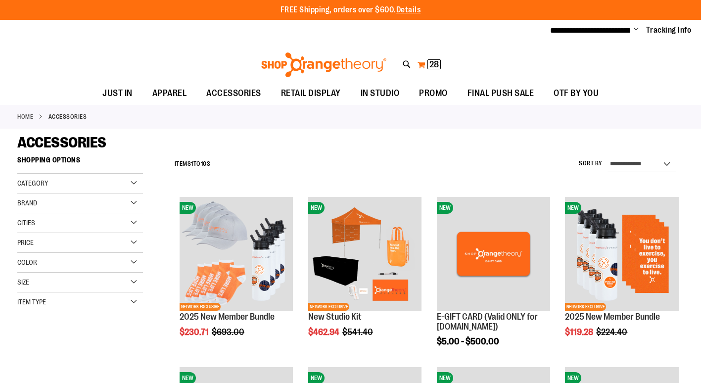
type input "**********"
click at [433, 64] on span "28" at bounding box center [433, 64] width 9 height 10
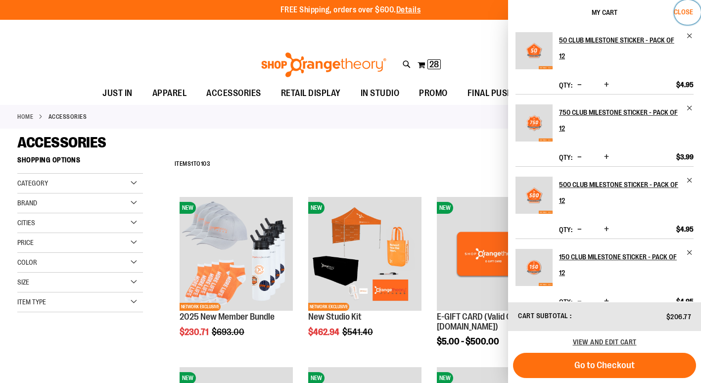
click at [681, 13] on span "Close" at bounding box center [683, 12] width 19 height 8
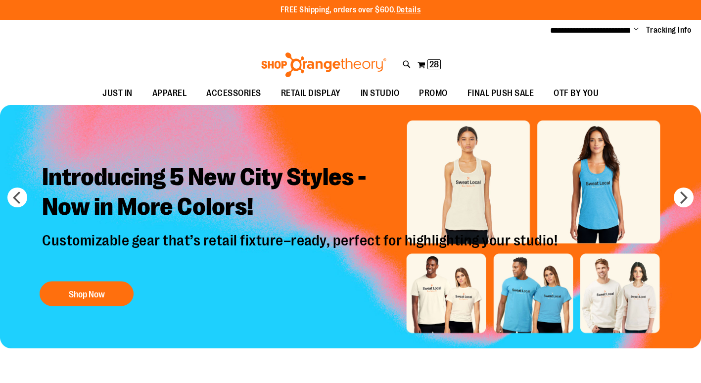
type input "**********"
click at [424, 63] on button "My Cart 28 28 items" at bounding box center [429, 65] width 24 height 16
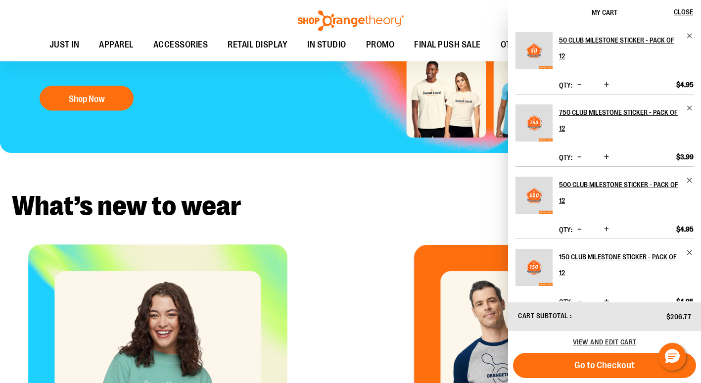
scroll to position [197, 0]
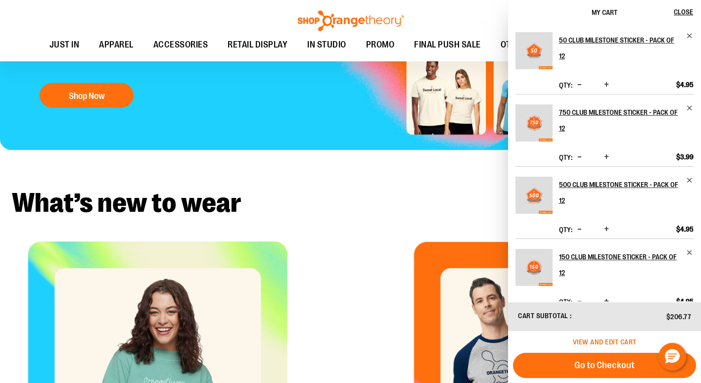
click at [617, 339] on span "View and edit cart" at bounding box center [605, 342] width 64 height 8
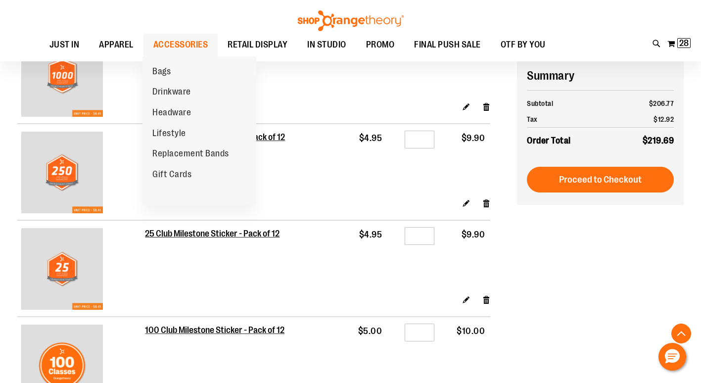
scroll to position [238, 0]
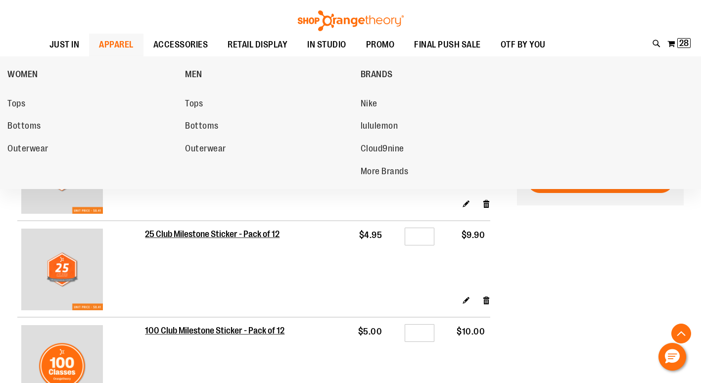
type input "**********"
click at [122, 38] on span "APPAREL" at bounding box center [116, 45] width 35 height 22
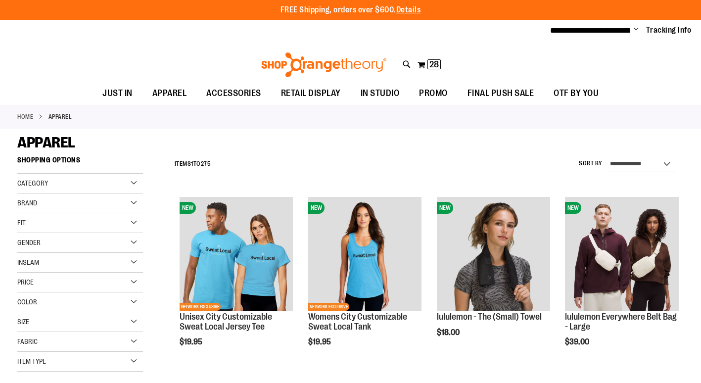
type input "**********"
click at [134, 182] on div "Category" at bounding box center [80, 184] width 126 height 20
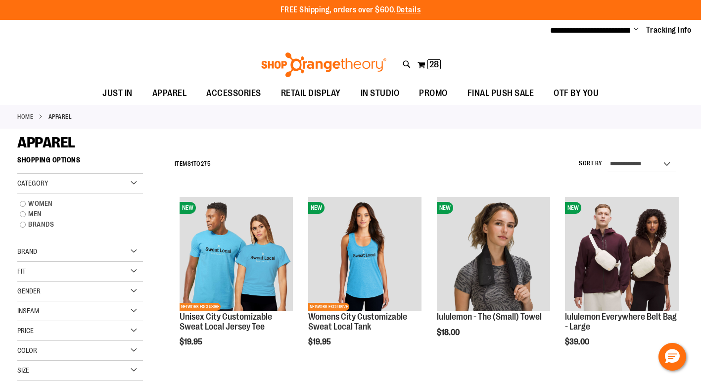
click at [131, 182] on div "Category" at bounding box center [80, 184] width 126 height 20
click at [131, 360] on div "Item Type" at bounding box center [80, 362] width 126 height 20
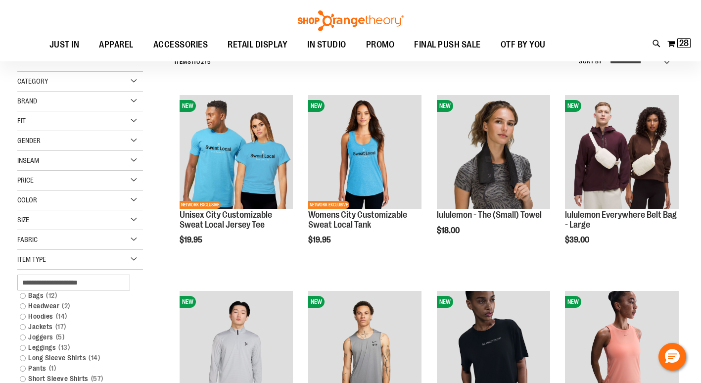
scroll to position [197, 0]
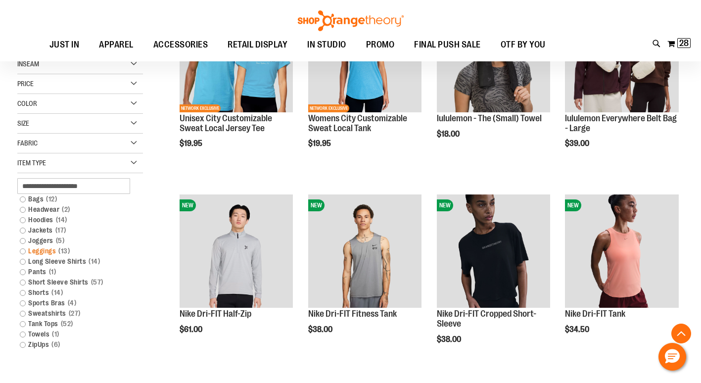
click at [23, 249] on link "Leggings 13 items" at bounding box center [75, 251] width 121 height 10
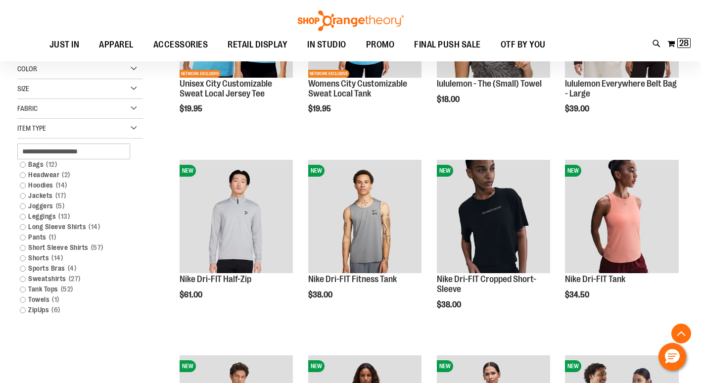
scroll to position [238, 0]
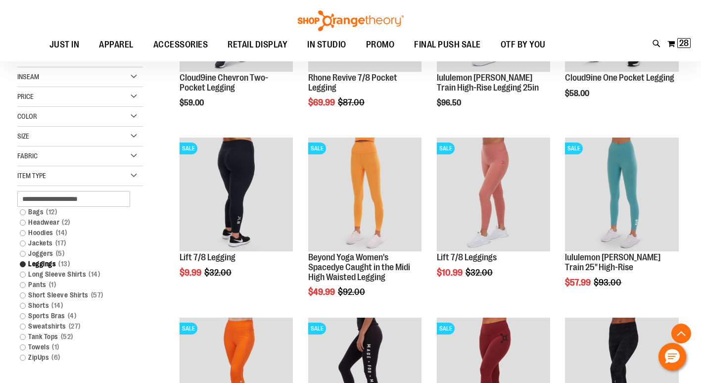
click at [23, 210] on link "Bags 12 items" at bounding box center [75, 212] width 121 height 10
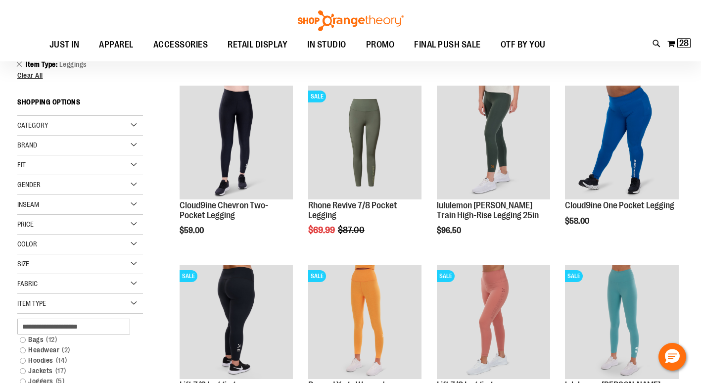
scroll to position [90, 0]
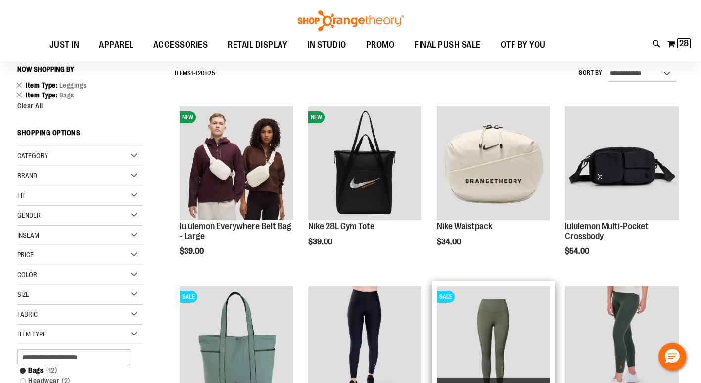
scroll to position [238, 0]
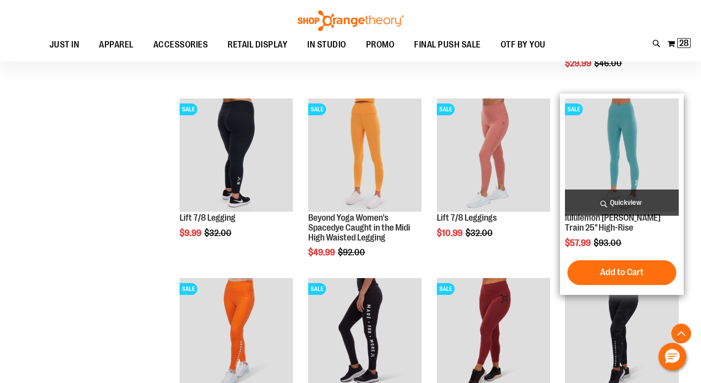
scroll to position [832, 0]
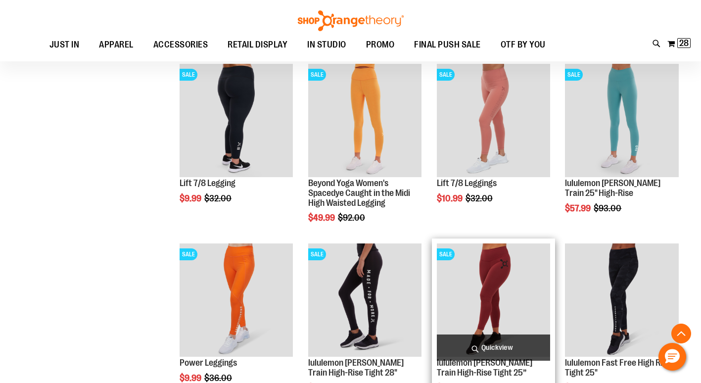
scroll to position [832, 0]
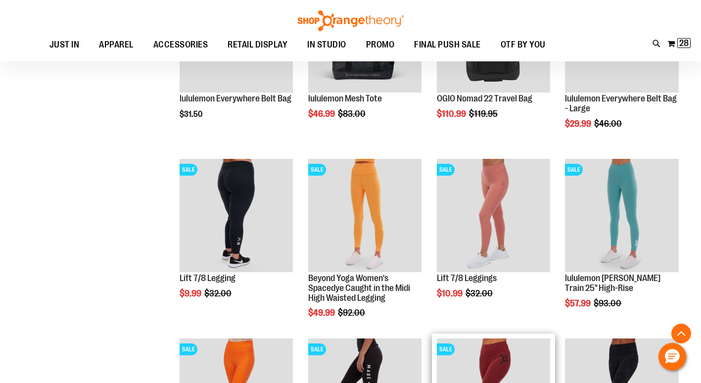
scroll to position [733, 0]
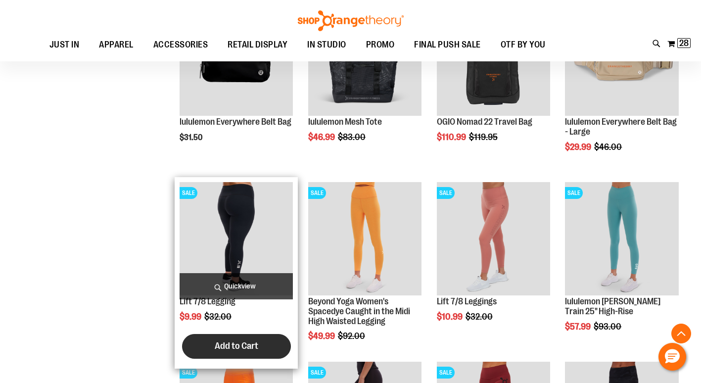
click at [246, 346] on span "Add to Cart" at bounding box center [237, 345] width 44 height 11
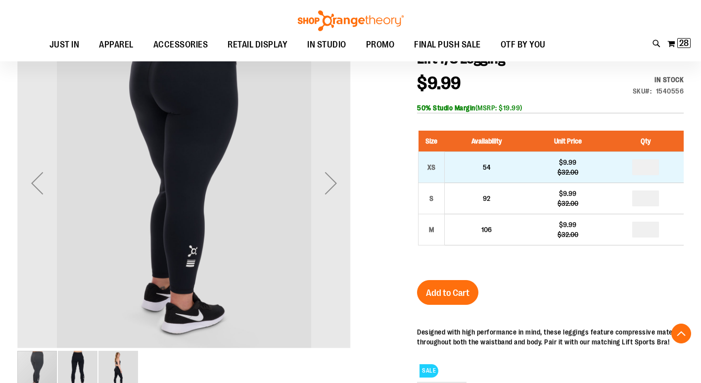
scroll to position [174, 0]
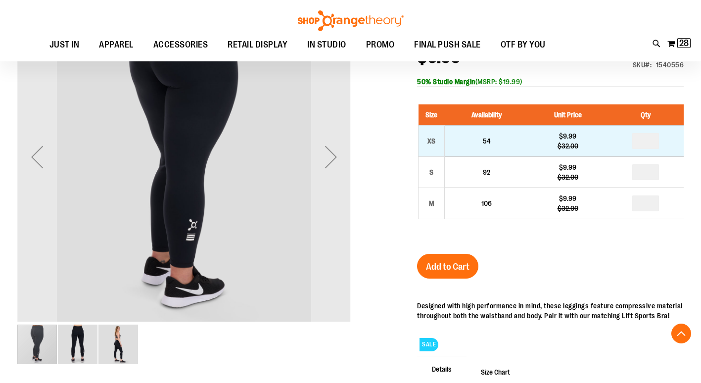
type input "**********"
click at [650, 139] on input "*" at bounding box center [645, 141] width 27 height 16
type input "*"
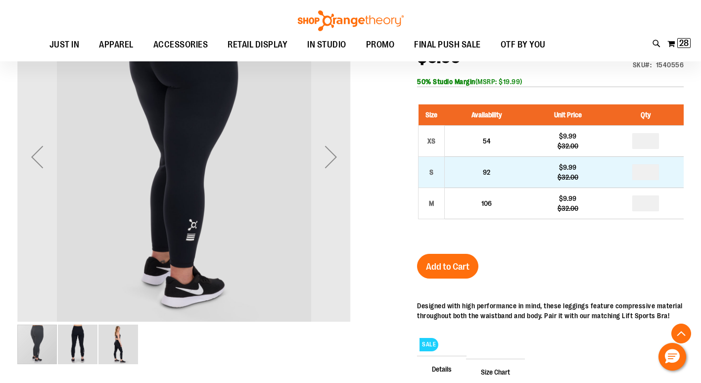
type input "*"
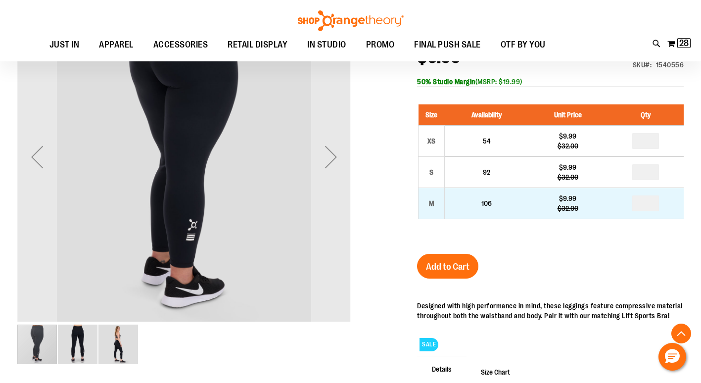
type input "*"
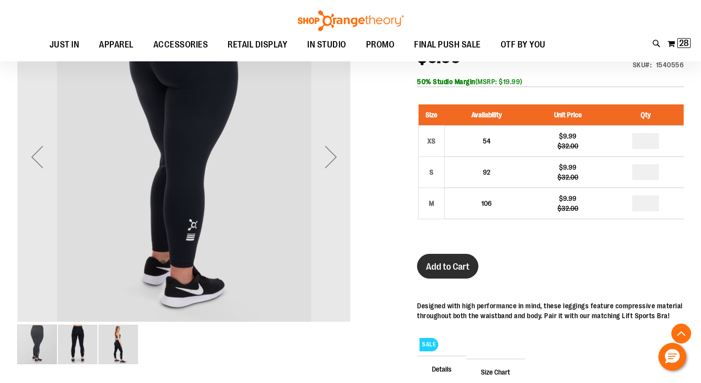
click at [436, 270] on span "Add to Cart" at bounding box center [448, 266] width 44 height 11
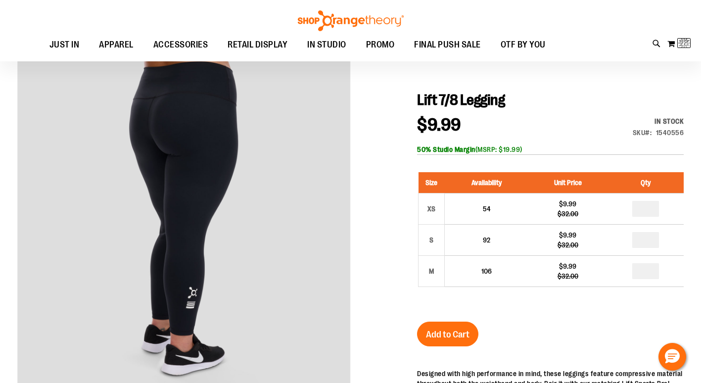
scroll to position [0, 0]
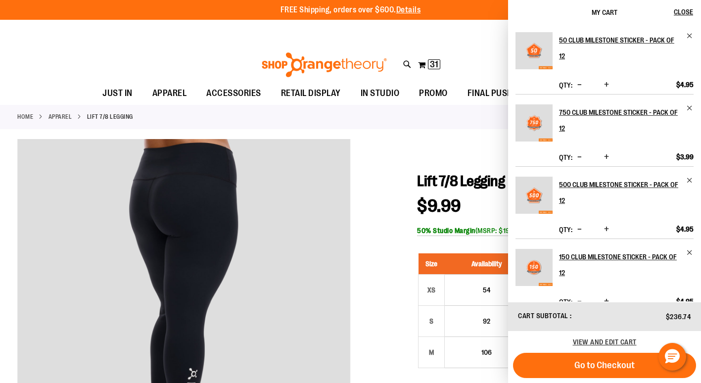
click at [147, 40] on div "**********" at bounding box center [350, 31] width 701 height 22
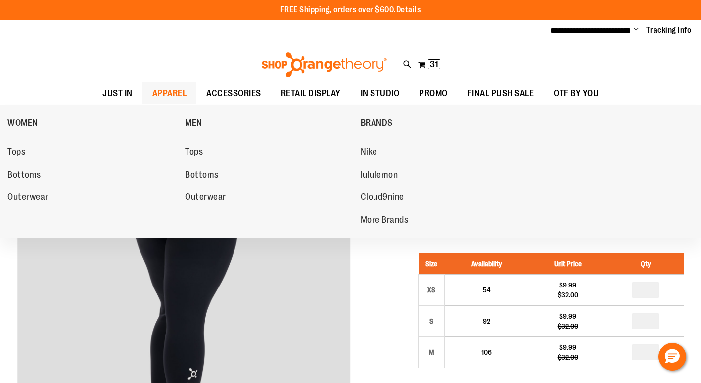
click at [171, 92] on span "APPAREL" at bounding box center [169, 93] width 35 height 22
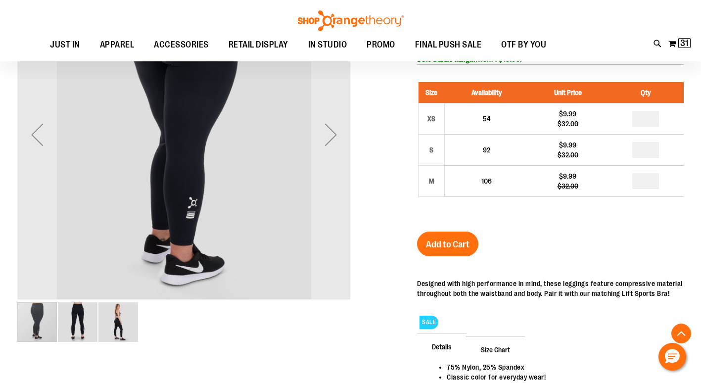
scroll to position [197, 0]
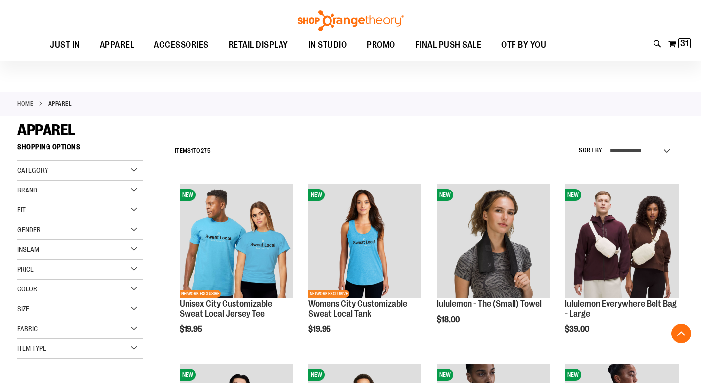
scroll to position [197, 0]
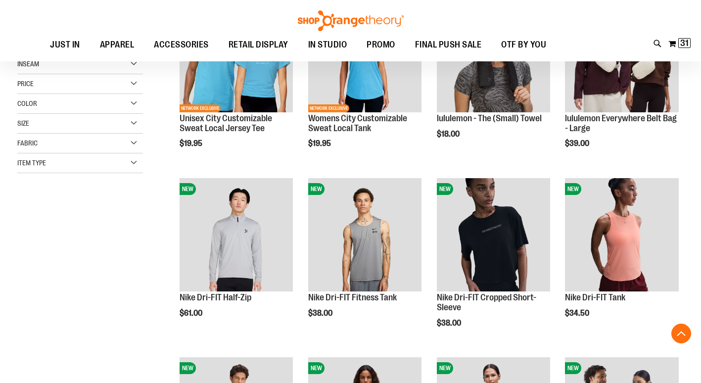
type input "**********"
click at [133, 161] on div "Item Type" at bounding box center [80, 163] width 126 height 20
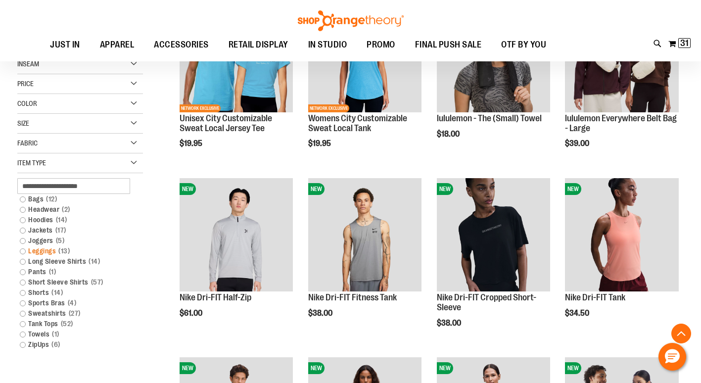
click at [21, 250] on link "Leggings 13 items" at bounding box center [75, 251] width 121 height 10
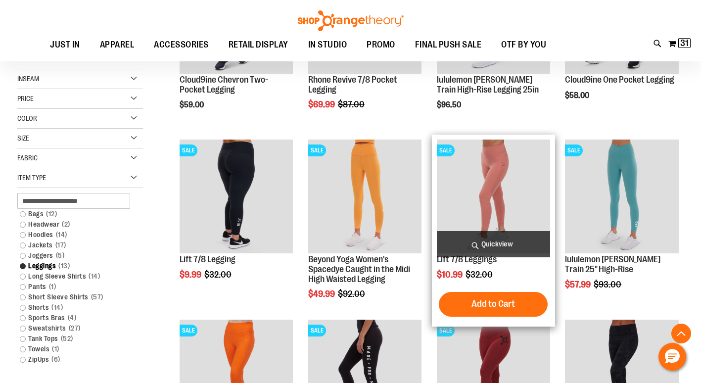
scroll to position [238, 0]
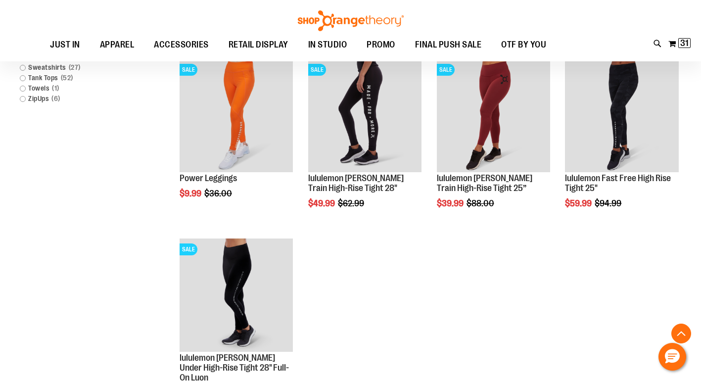
scroll to position [535, 0]
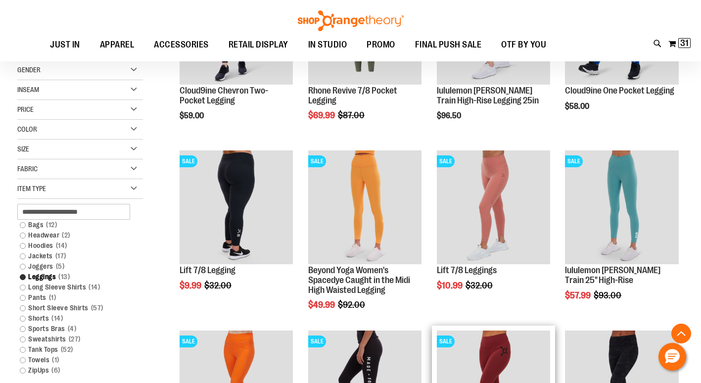
scroll to position [189, 0]
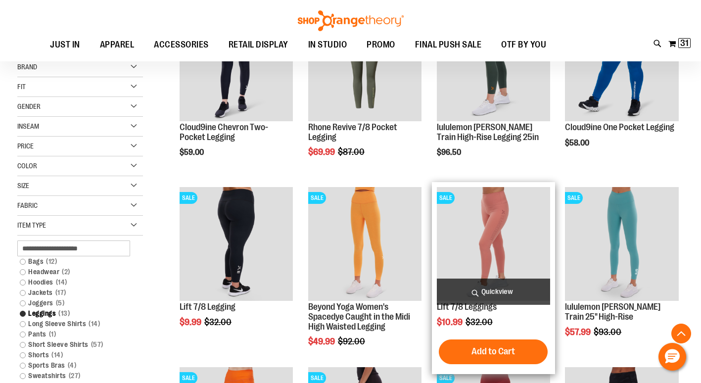
click at [494, 242] on img "product" at bounding box center [493, 243] width 113 height 113
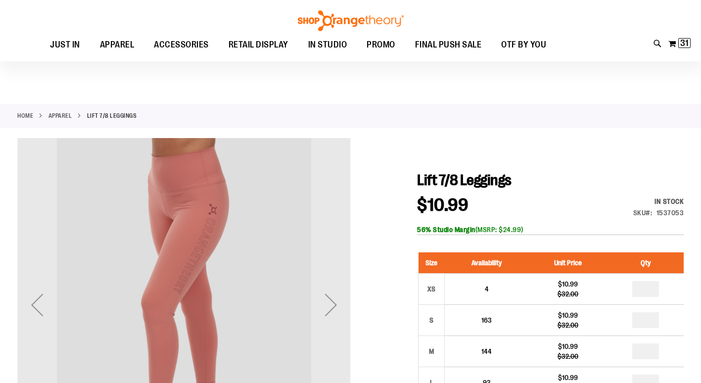
scroll to position [98, 0]
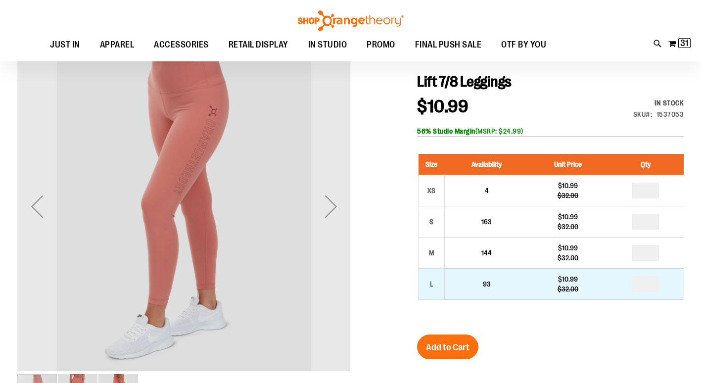
type input "**********"
click at [652, 283] on input "*" at bounding box center [645, 284] width 27 height 16
type input "*"
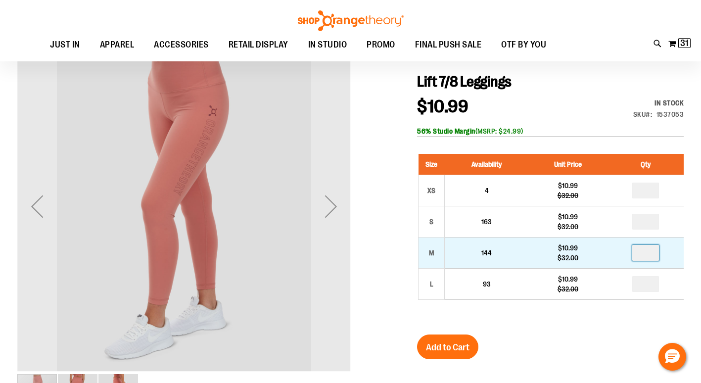
click at [646, 253] on input "number" at bounding box center [645, 253] width 27 height 16
type input "*"
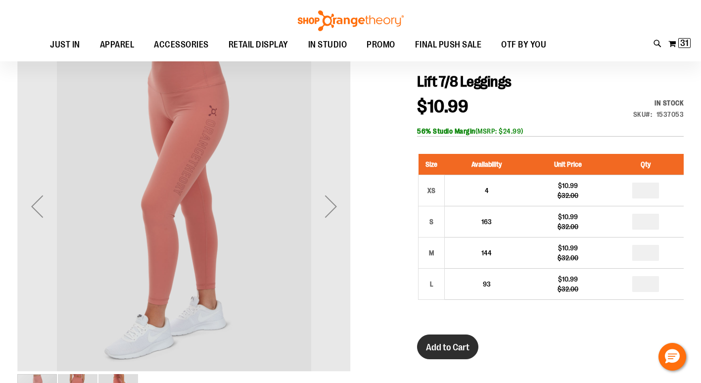
click at [457, 345] on span "Add to Cart" at bounding box center [448, 347] width 44 height 11
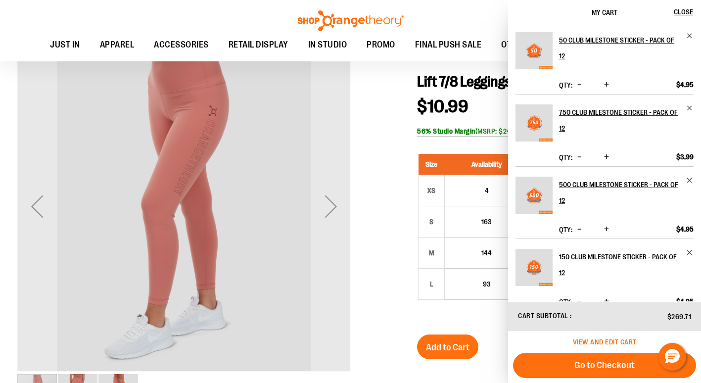
click at [623, 343] on span "View and edit cart" at bounding box center [605, 342] width 64 height 8
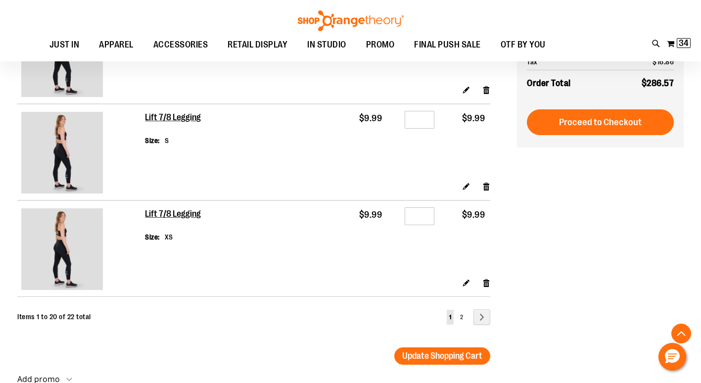
scroll to position [1830, 0]
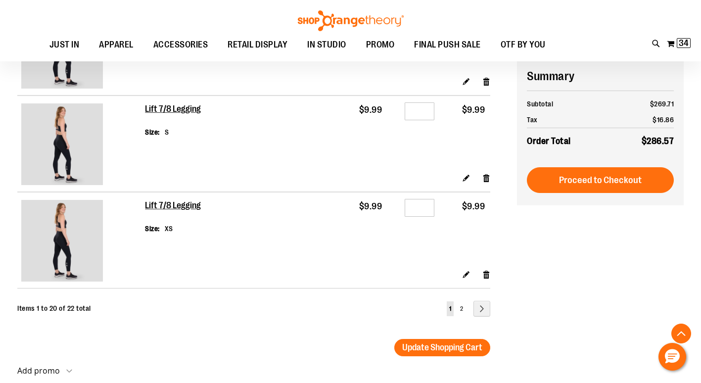
type input "**********"
click at [421, 209] on input "*" at bounding box center [420, 208] width 30 height 18
click at [488, 275] on link "Remove item" at bounding box center [486, 274] width 8 height 10
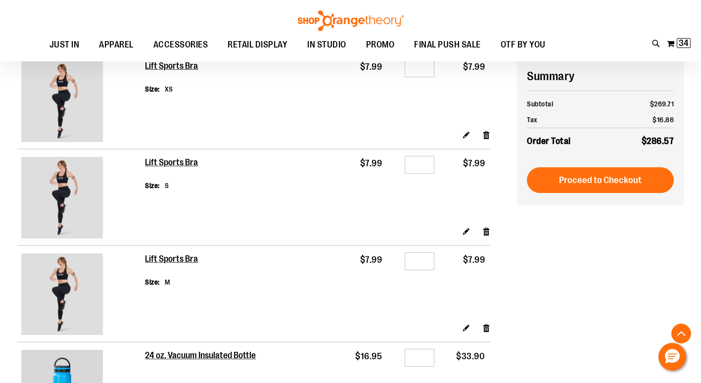
scroll to position [1303, 0]
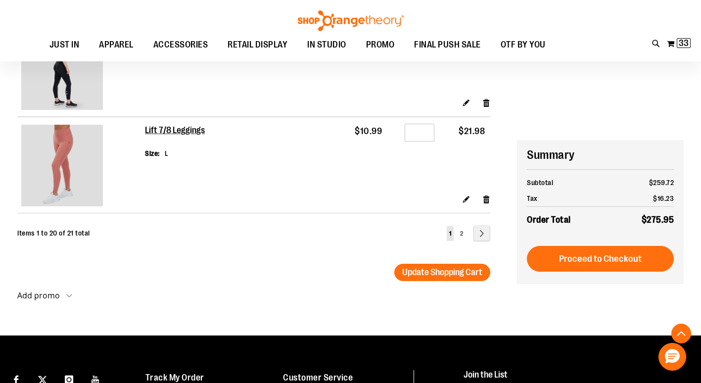
scroll to position [1904, 0]
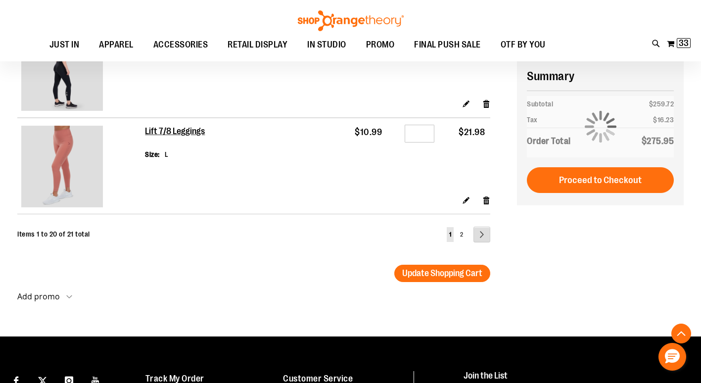
type input "**********"
click at [480, 236] on link "Page Next" at bounding box center [482, 235] width 17 height 16
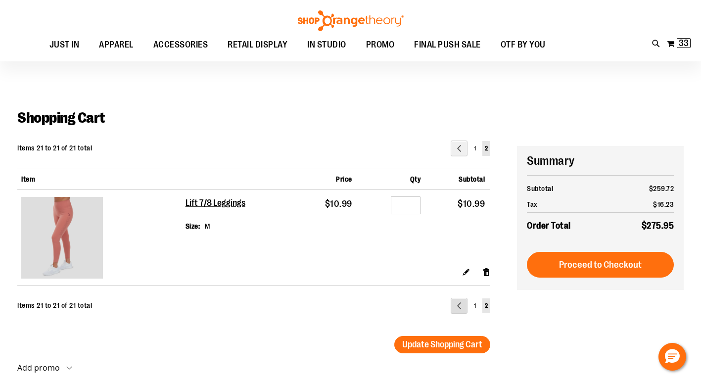
scroll to position [98, 0]
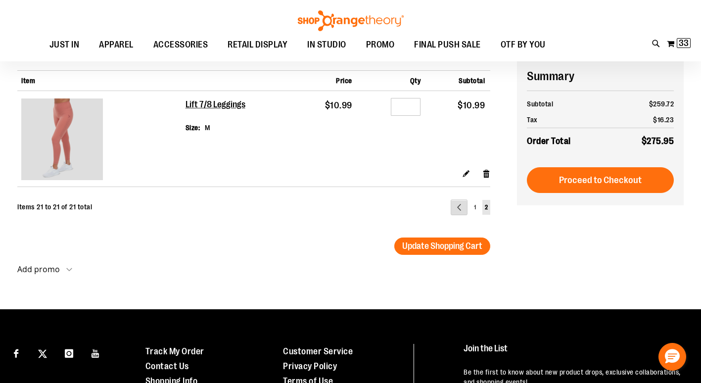
type input "**********"
click at [456, 204] on link "Page Previous" at bounding box center [459, 207] width 17 height 16
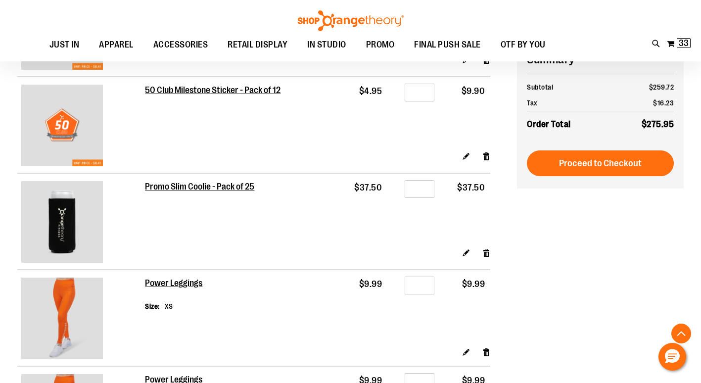
scroll to position [964, 0]
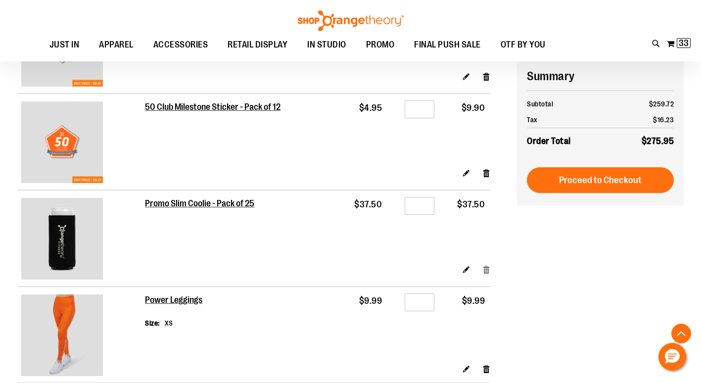
type input "**********"
click at [484, 270] on link "Remove item" at bounding box center [486, 269] width 8 height 10
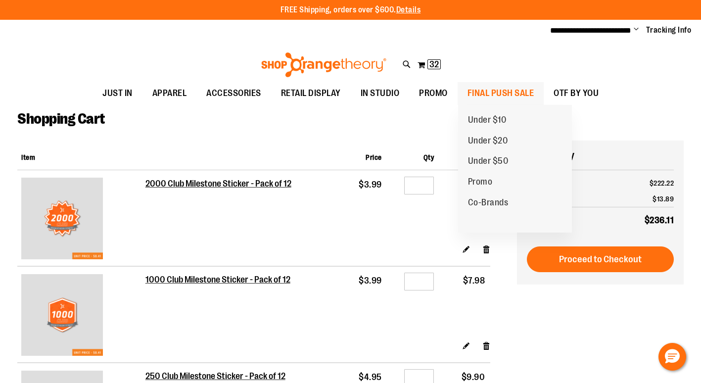
type input "**********"
click at [494, 90] on span "FINAL PUSH SALE" at bounding box center [501, 93] width 67 height 22
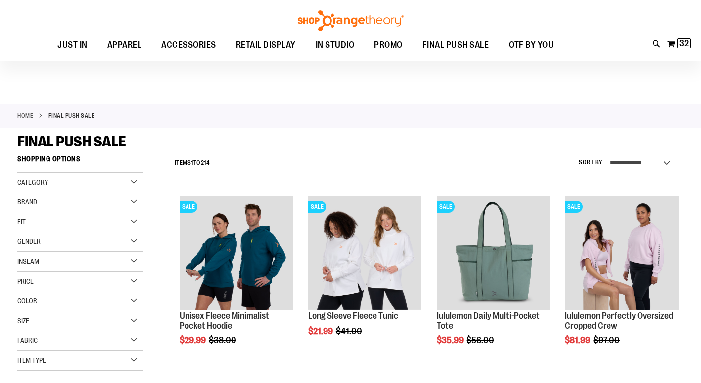
scroll to position [99, 0]
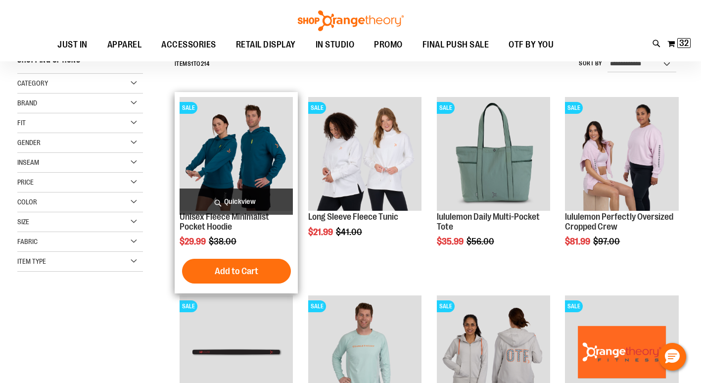
type input "**********"
click at [255, 160] on img "product" at bounding box center [236, 153] width 113 height 113
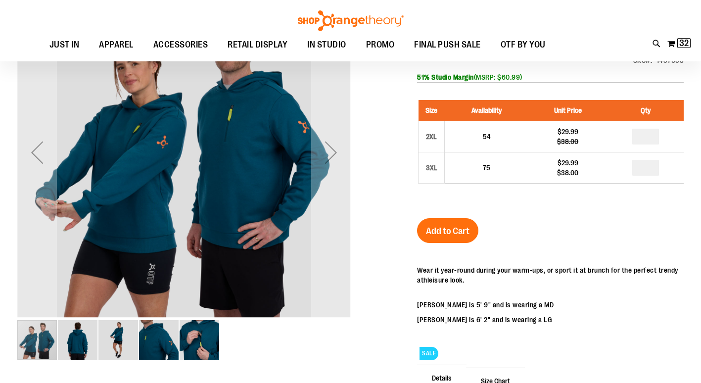
scroll to position [99, 0]
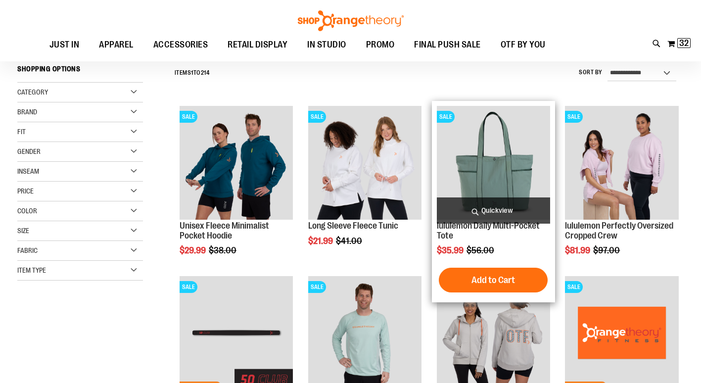
scroll to position [140, 0]
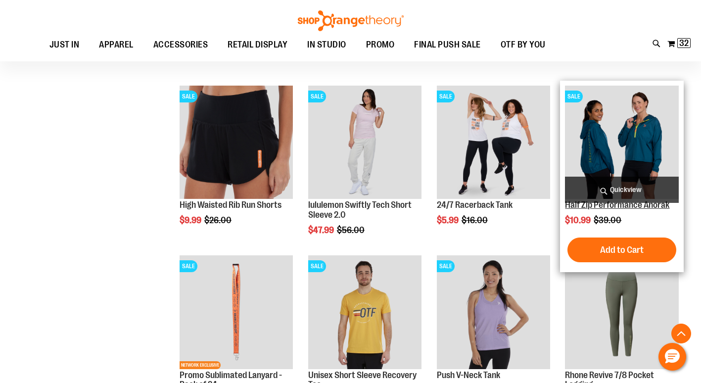
scroll to position [436, 0]
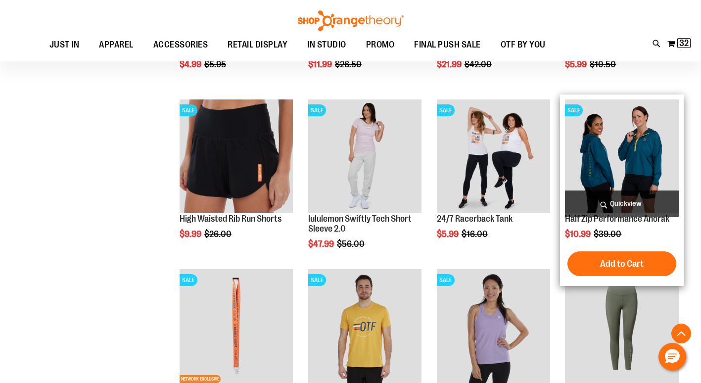
type input "**********"
click at [628, 163] on img "product" at bounding box center [621, 155] width 113 height 113
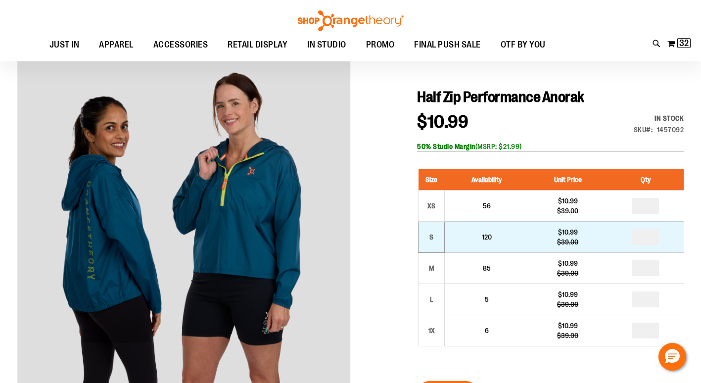
scroll to position [98, 0]
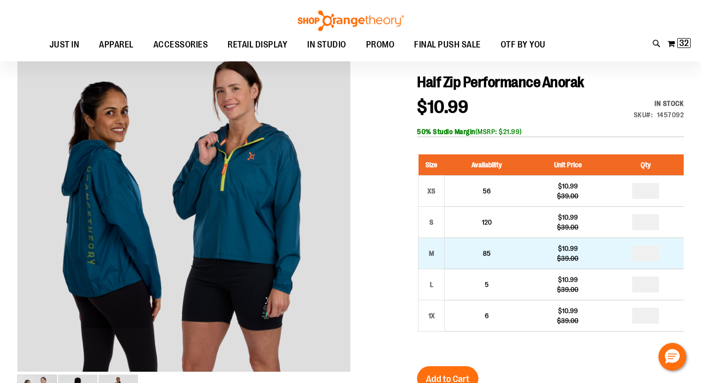
type input "**********"
click at [649, 254] on input "number" at bounding box center [645, 253] width 27 height 16
type input "*"
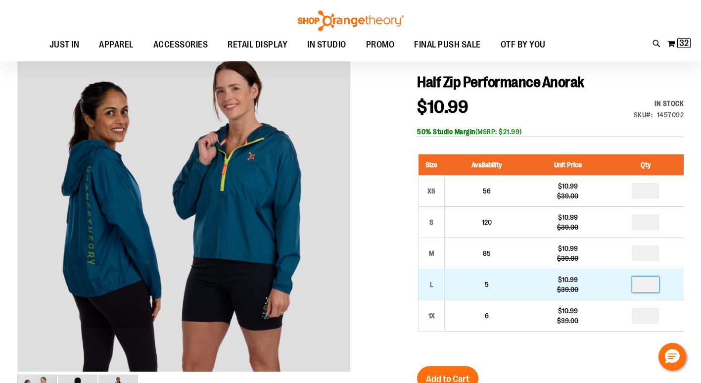
click at [643, 283] on input "number" at bounding box center [645, 285] width 27 height 16
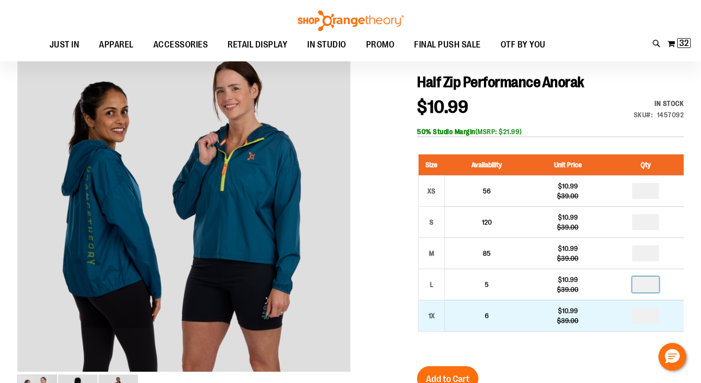
type input "*"
click at [650, 316] on input "*" at bounding box center [645, 316] width 27 height 16
type input "*"
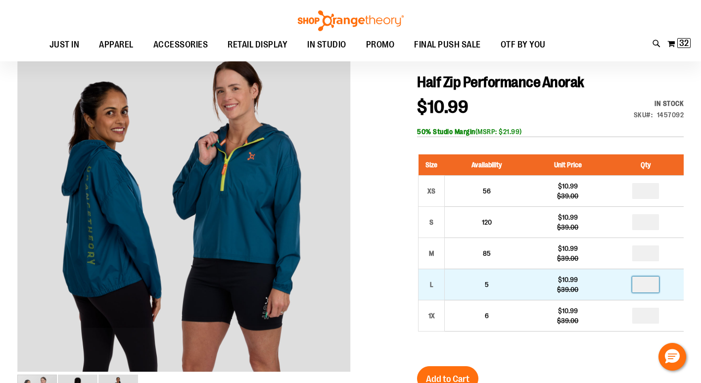
click at [648, 282] on input "*" at bounding box center [645, 285] width 27 height 16
type input "*"
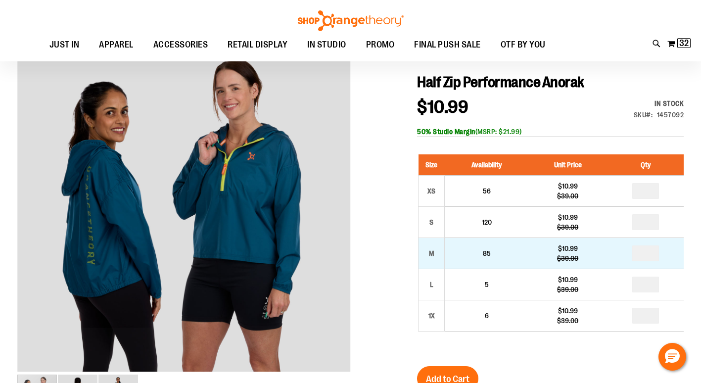
type input "*"
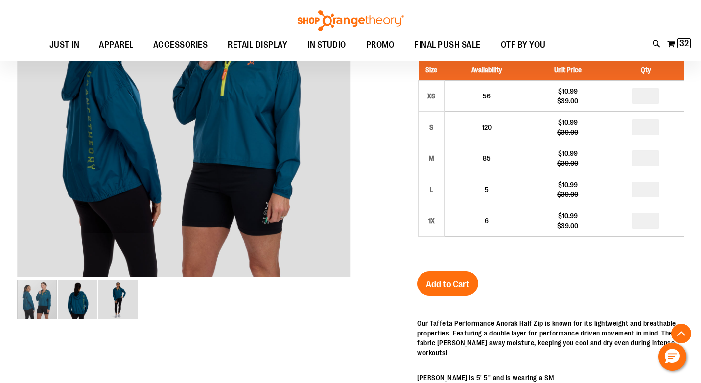
scroll to position [197, 0]
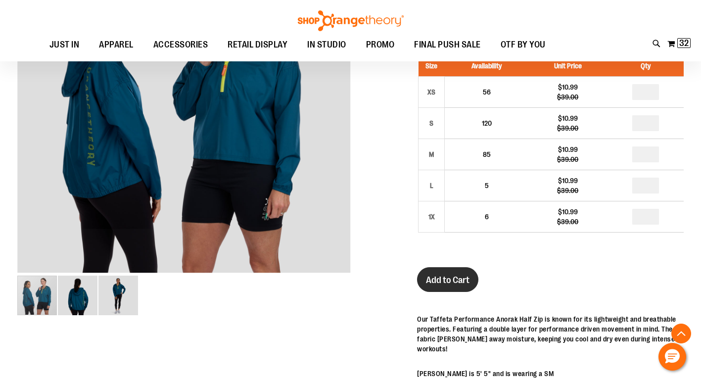
click at [445, 277] on span "Add to Cart" at bounding box center [448, 280] width 44 height 11
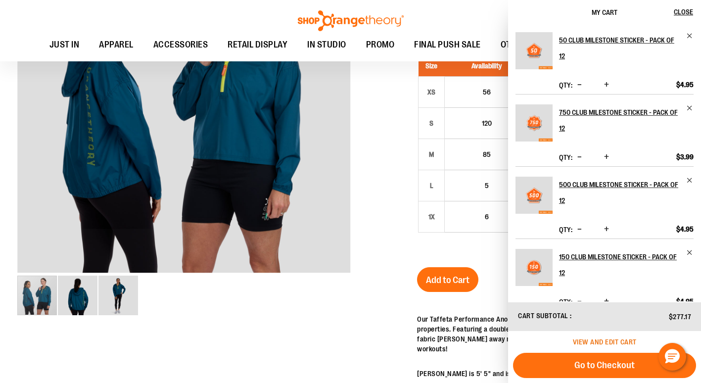
click at [620, 342] on span "View and edit cart" at bounding box center [605, 342] width 64 height 8
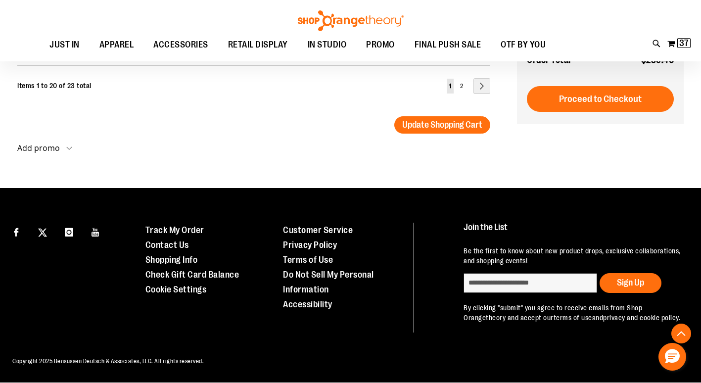
scroll to position [1855, 0]
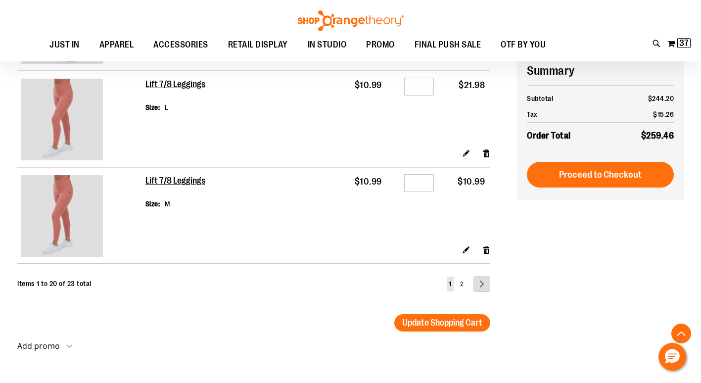
type input "**********"
click at [483, 285] on link "Page Next" at bounding box center [482, 284] width 17 height 16
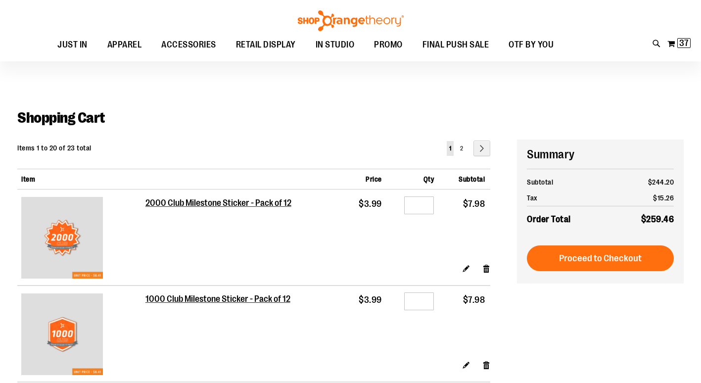
scroll to position [70, 0]
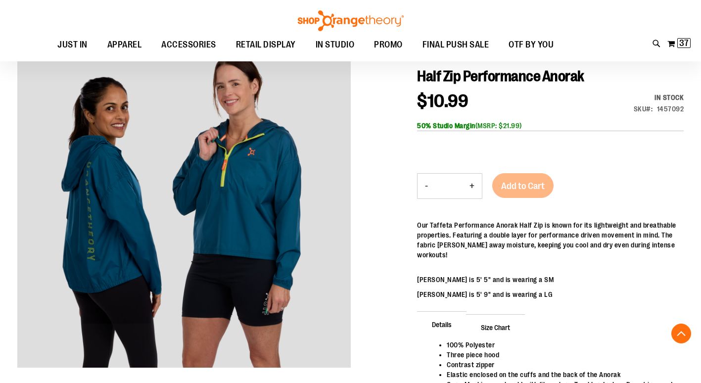
scroll to position [93, 0]
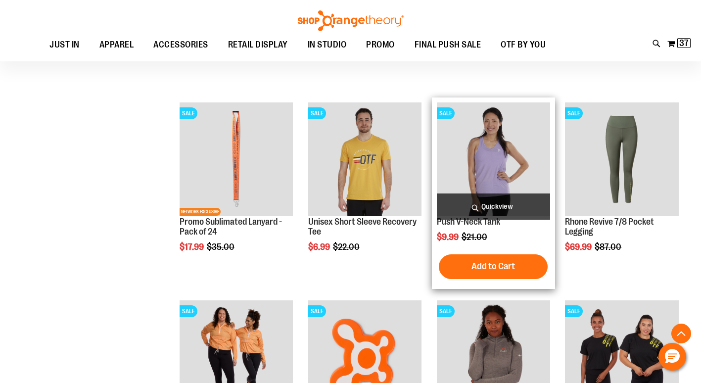
scroll to position [738, 0]
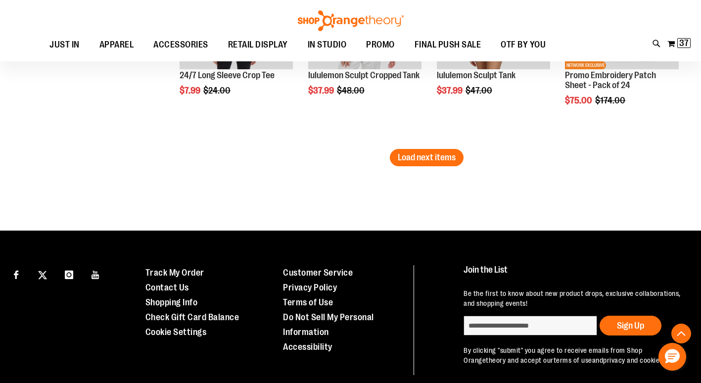
scroll to position [1826, 0]
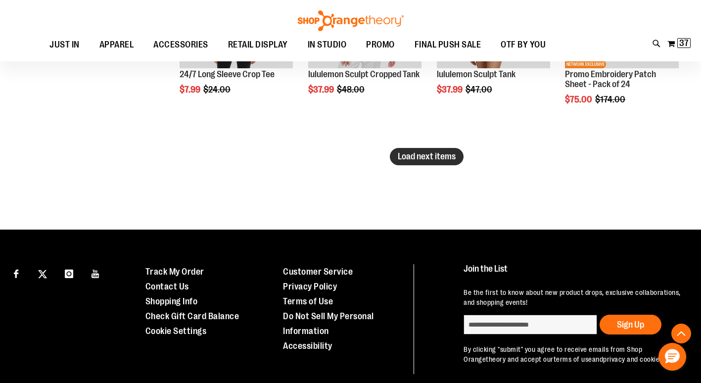
type input "**********"
click at [424, 158] on span "Load next items" at bounding box center [427, 156] width 58 height 10
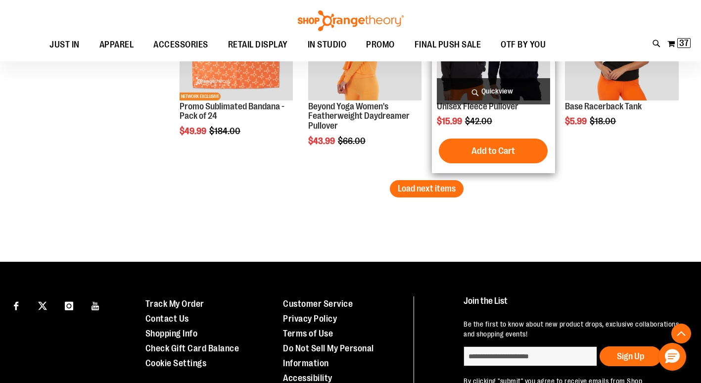
scroll to position [2420, 0]
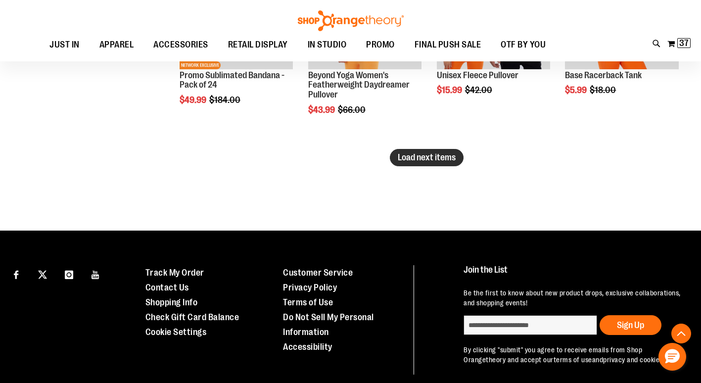
click at [429, 154] on span "Load next items" at bounding box center [427, 157] width 58 height 10
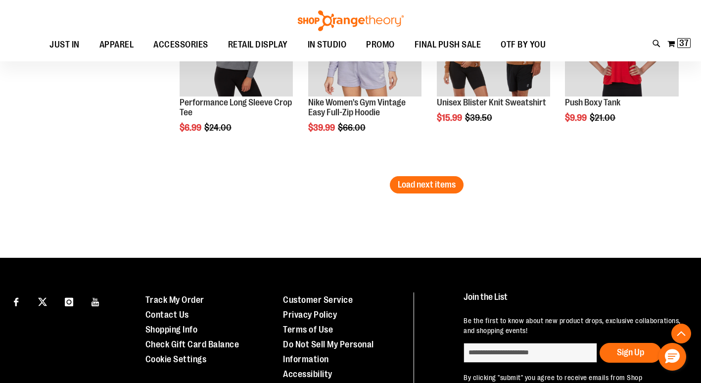
scroll to position [2999, 0]
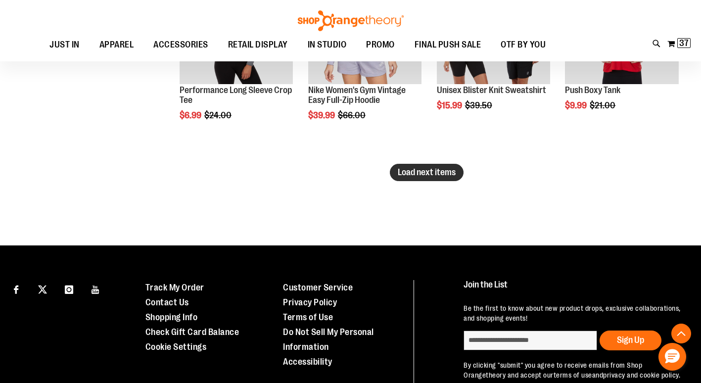
click at [447, 169] on span "Load next items" at bounding box center [427, 172] width 58 height 10
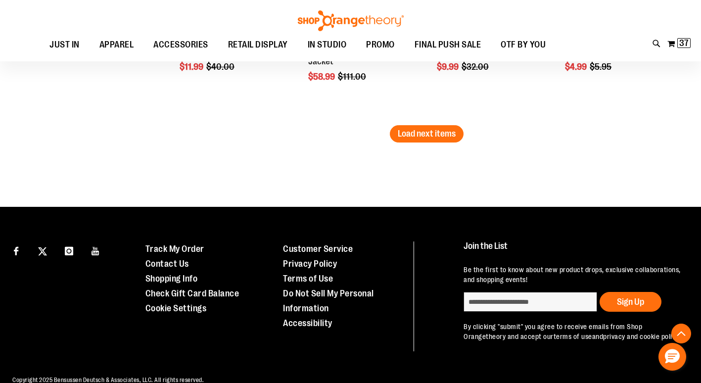
scroll to position [3643, 0]
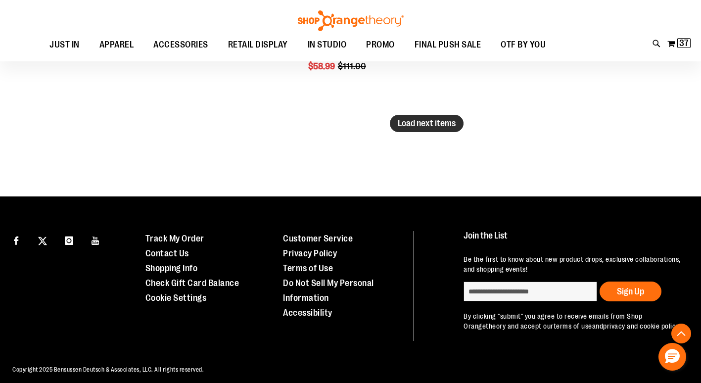
click at [426, 127] on span "Load next items" at bounding box center [427, 123] width 58 height 10
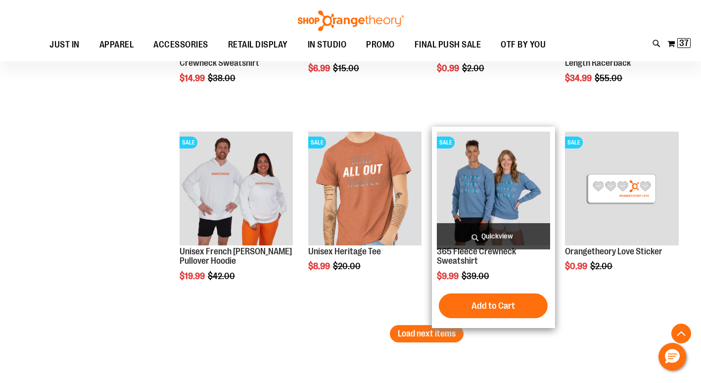
scroll to position [4039, 0]
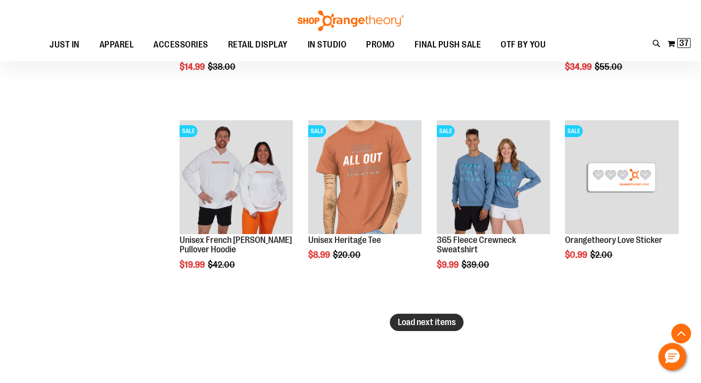
click at [435, 322] on span "Load next items" at bounding box center [427, 322] width 58 height 10
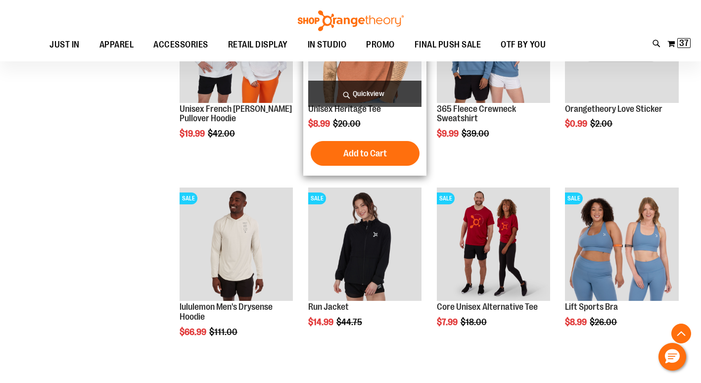
scroll to position [4236, 0]
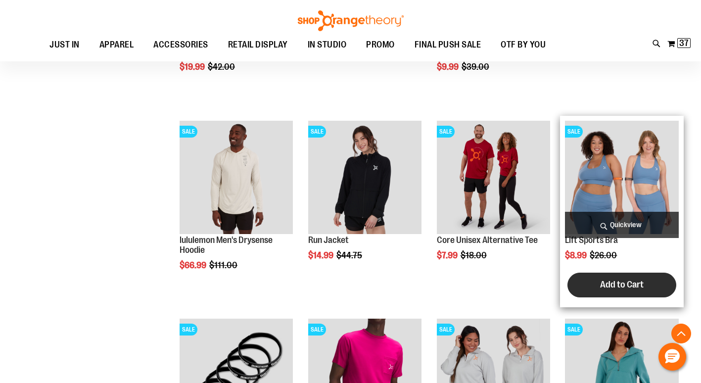
click at [628, 280] on span "Add to Cart" at bounding box center [622, 284] width 44 height 11
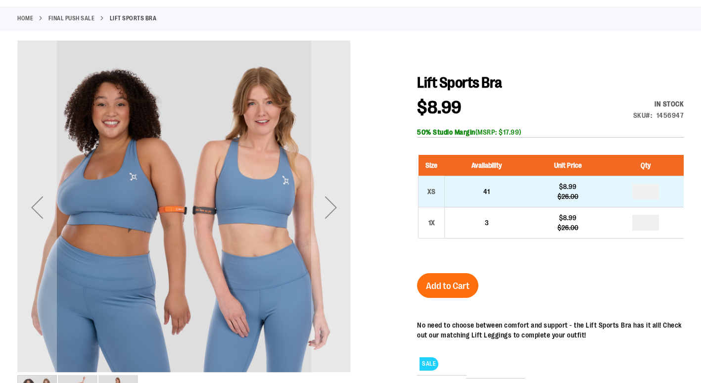
scroll to position [98, 0]
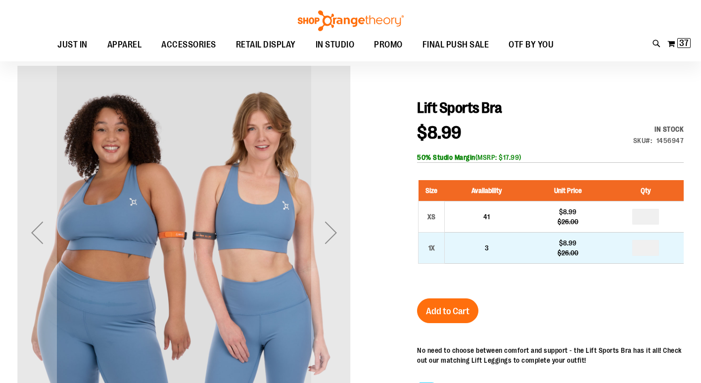
type input "**********"
click at [647, 250] on input "number" at bounding box center [645, 248] width 27 height 16
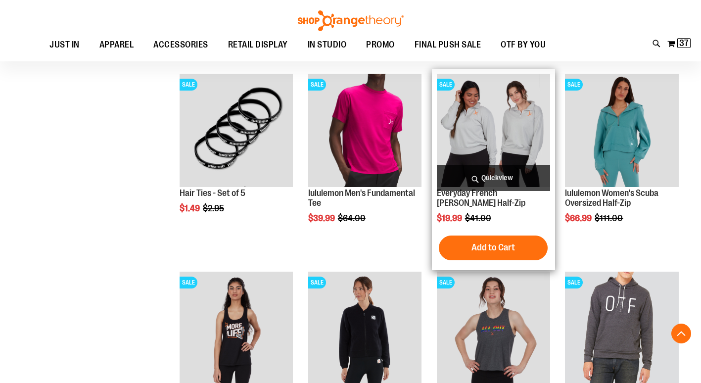
scroll to position [346, 0]
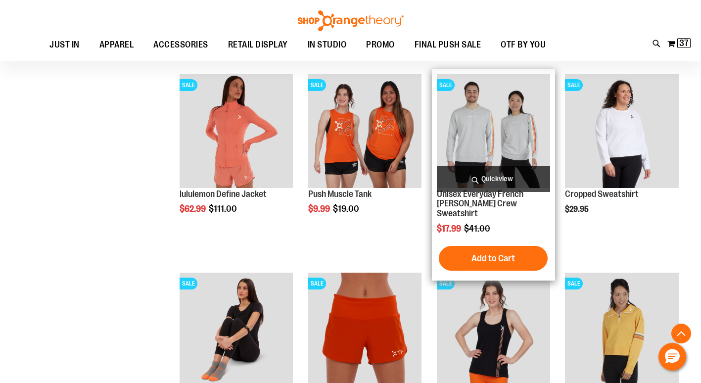
scroll to position [940, 0]
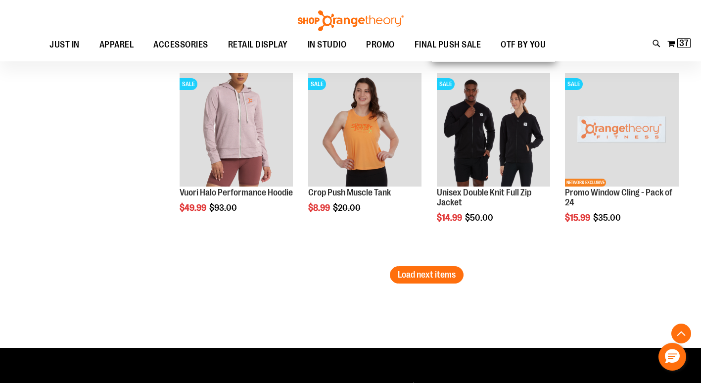
scroll to position [1781, 0]
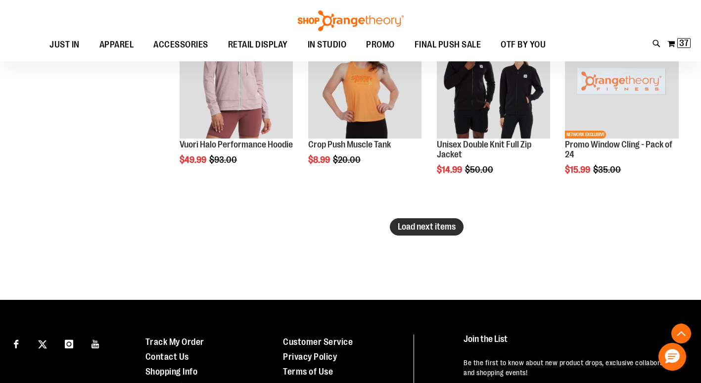
type input "**********"
click at [427, 223] on span "Load next items" at bounding box center [427, 227] width 58 height 10
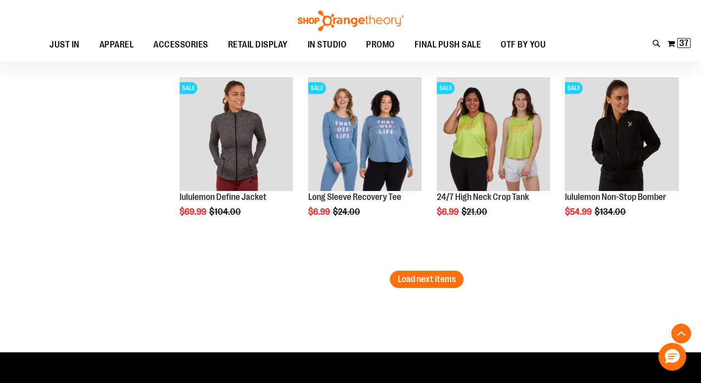
scroll to position [2325, 0]
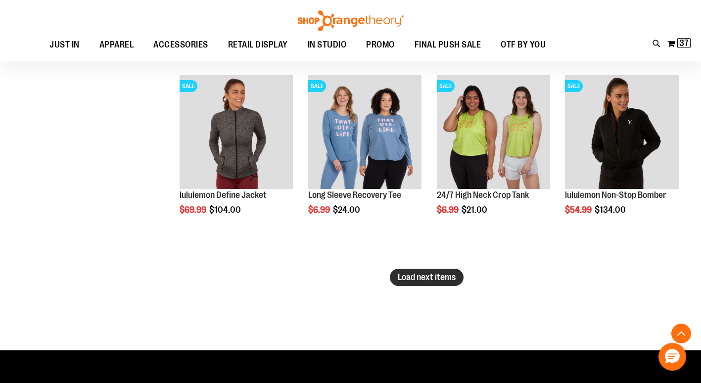
click at [421, 278] on span "Load next items" at bounding box center [427, 277] width 58 height 10
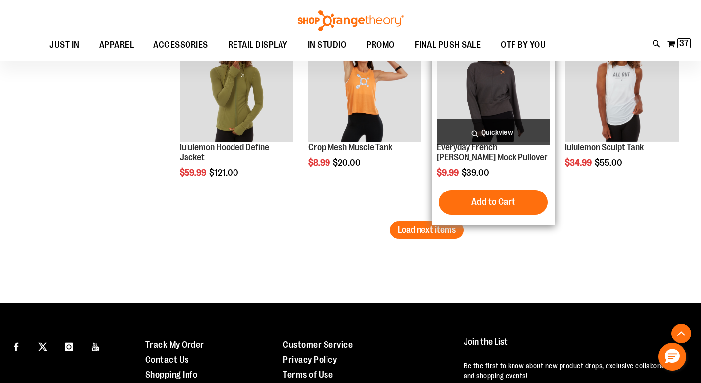
scroll to position [2968, 0]
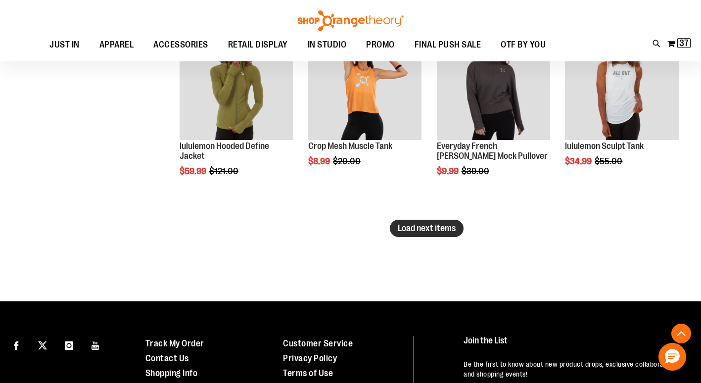
click at [410, 220] on button "Load next items" at bounding box center [427, 228] width 74 height 17
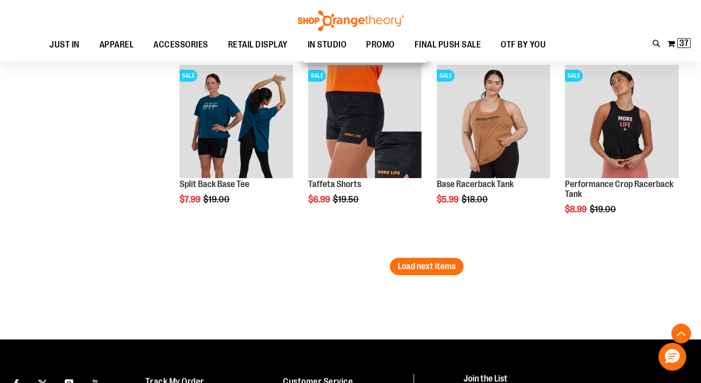
scroll to position [3562, 0]
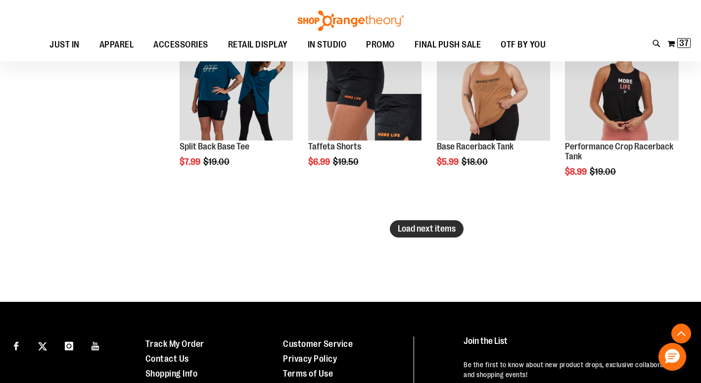
click at [430, 229] on span "Load next items" at bounding box center [427, 229] width 58 height 10
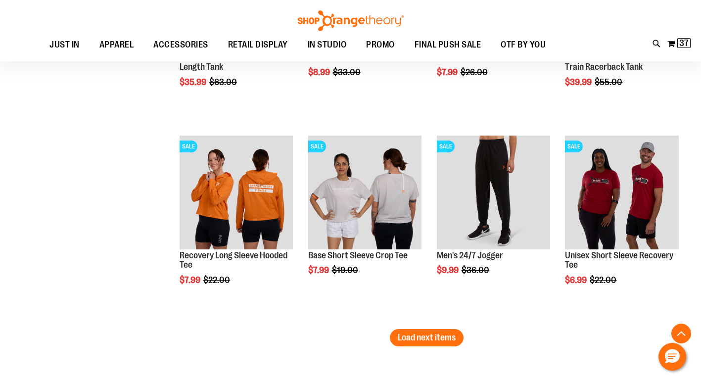
scroll to position [4057, 0]
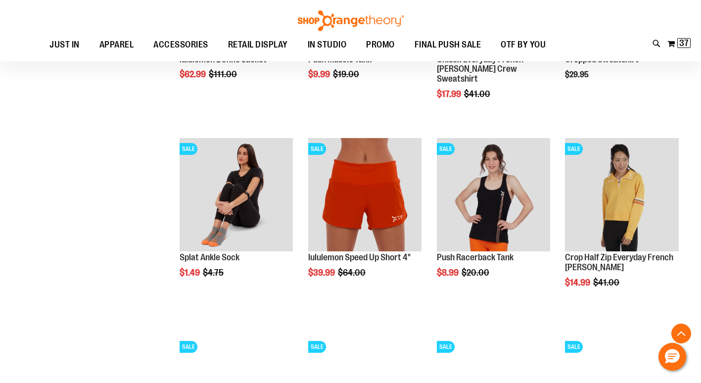
scroll to position [1039, 0]
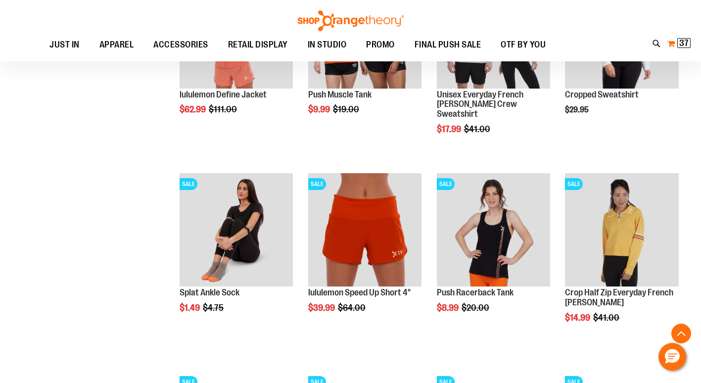
click at [669, 41] on button "My Cart 37 37 items" at bounding box center [679, 44] width 24 height 16
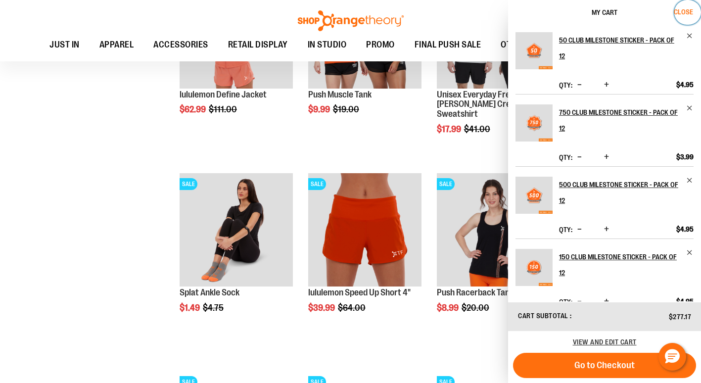
click at [689, 11] on span "Close" at bounding box center [683, 12] width 19 height 8
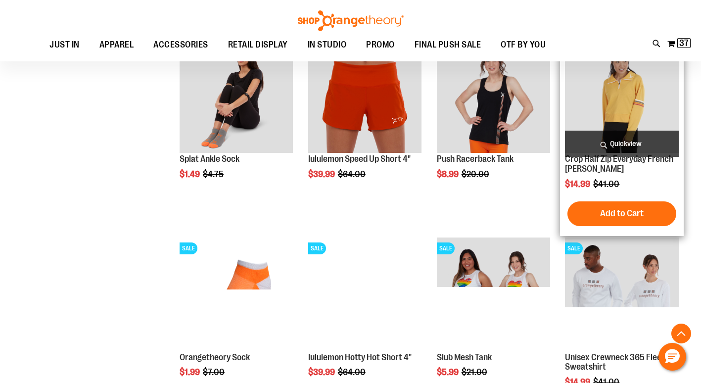
scroll to position [1088, 0]
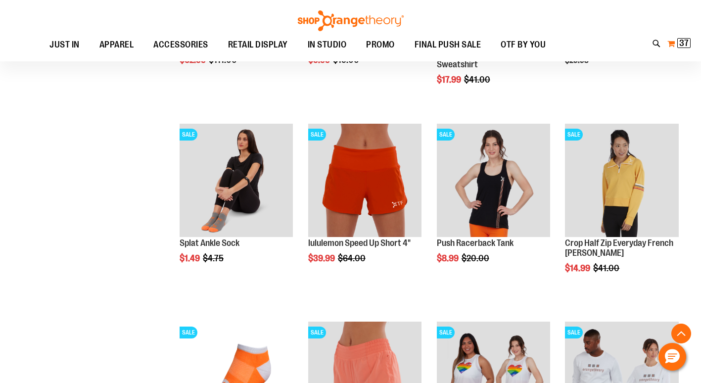
click at [683, 45] on span "37" at bounding box center [683, 43] width 9 height 10
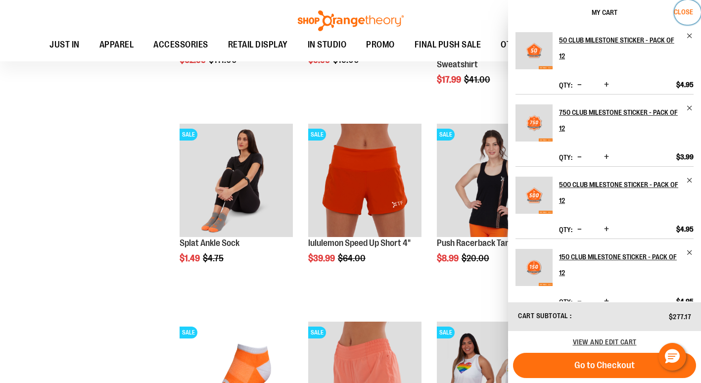
click at [687, 8] on span "Close" at bounding box center [683, 12] width 19 height 8
